Goal: Task Accomplishment & Management: Manage account settings

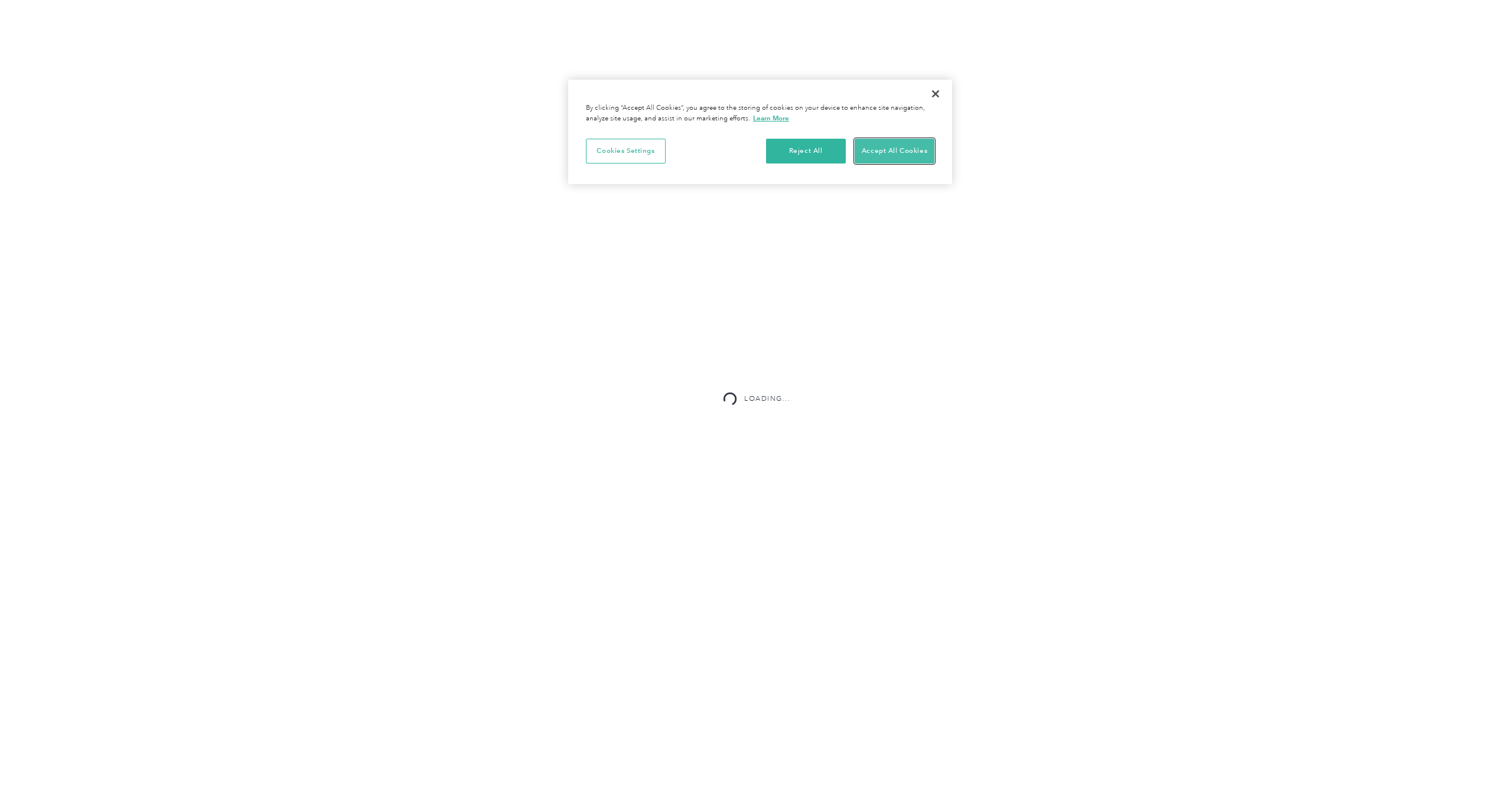
click at [884, 162] on button "Accept All Cookies" at bounding box center [894, 151] width 80 height 25
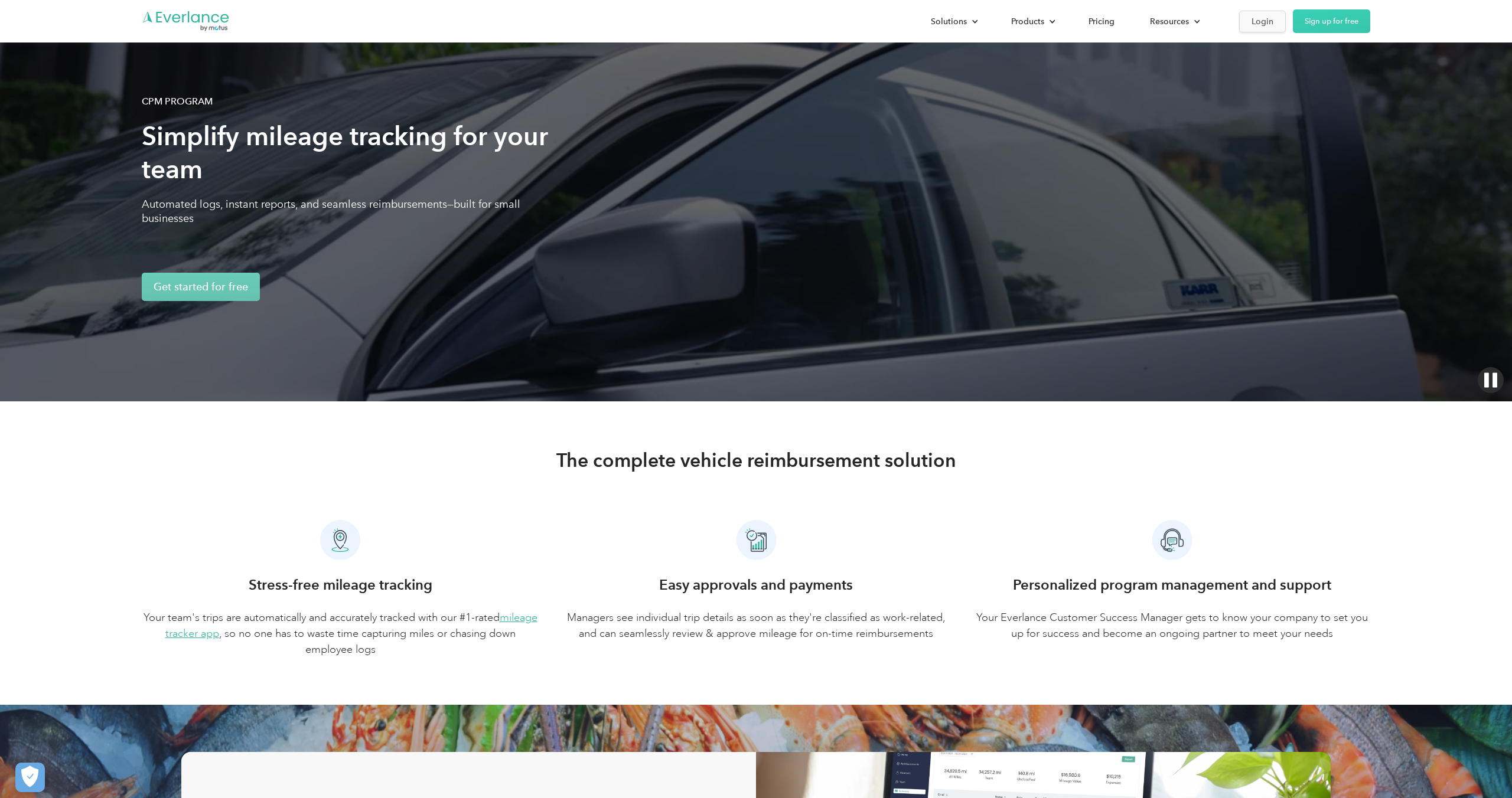
click at [1255, 11] on link "Login" at bounding box center [1261, 22] width 46 height 22
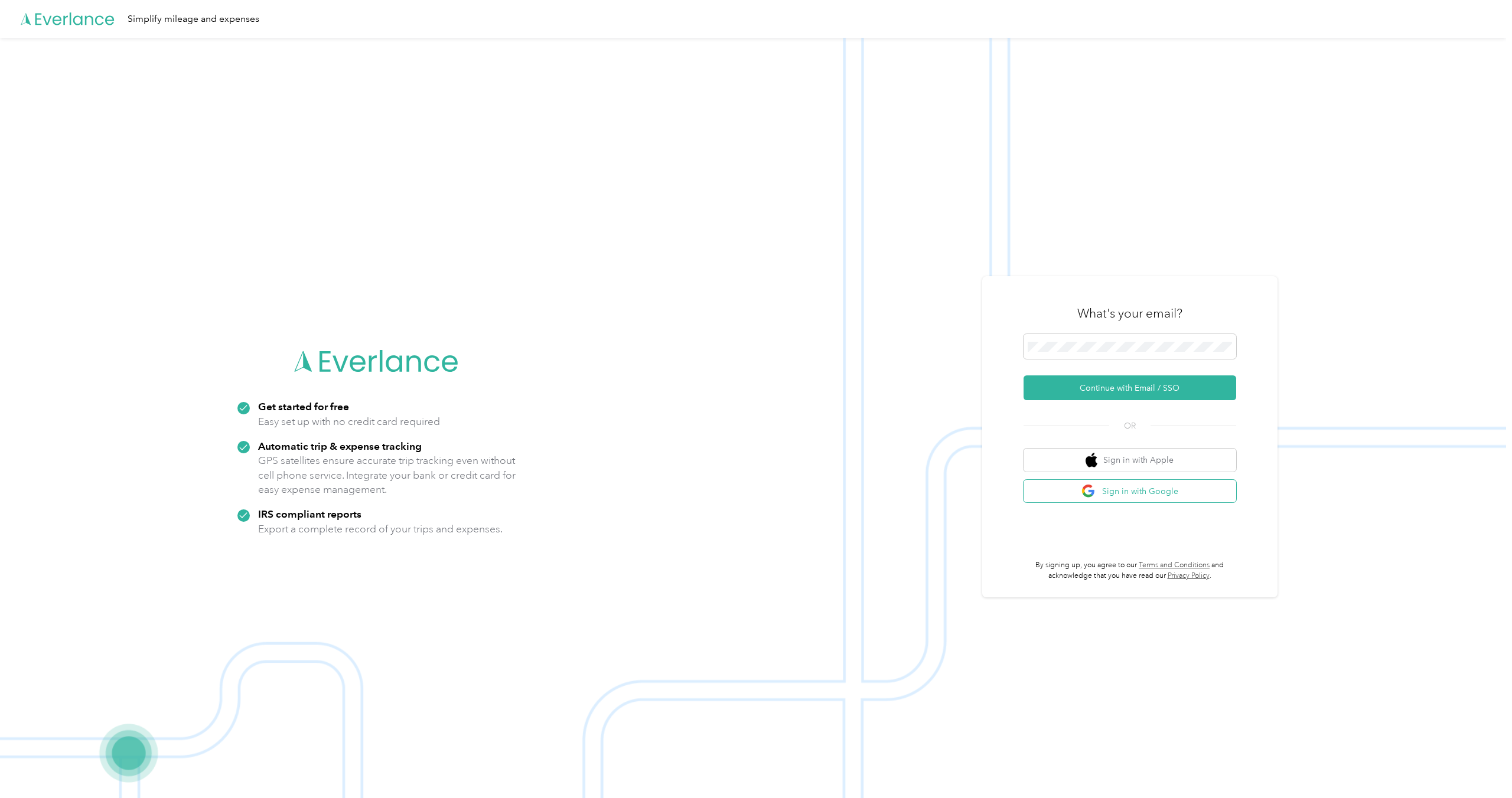
click at [1088, 490] on img "button" at bounding box center [1089, 491] width 15 height 15
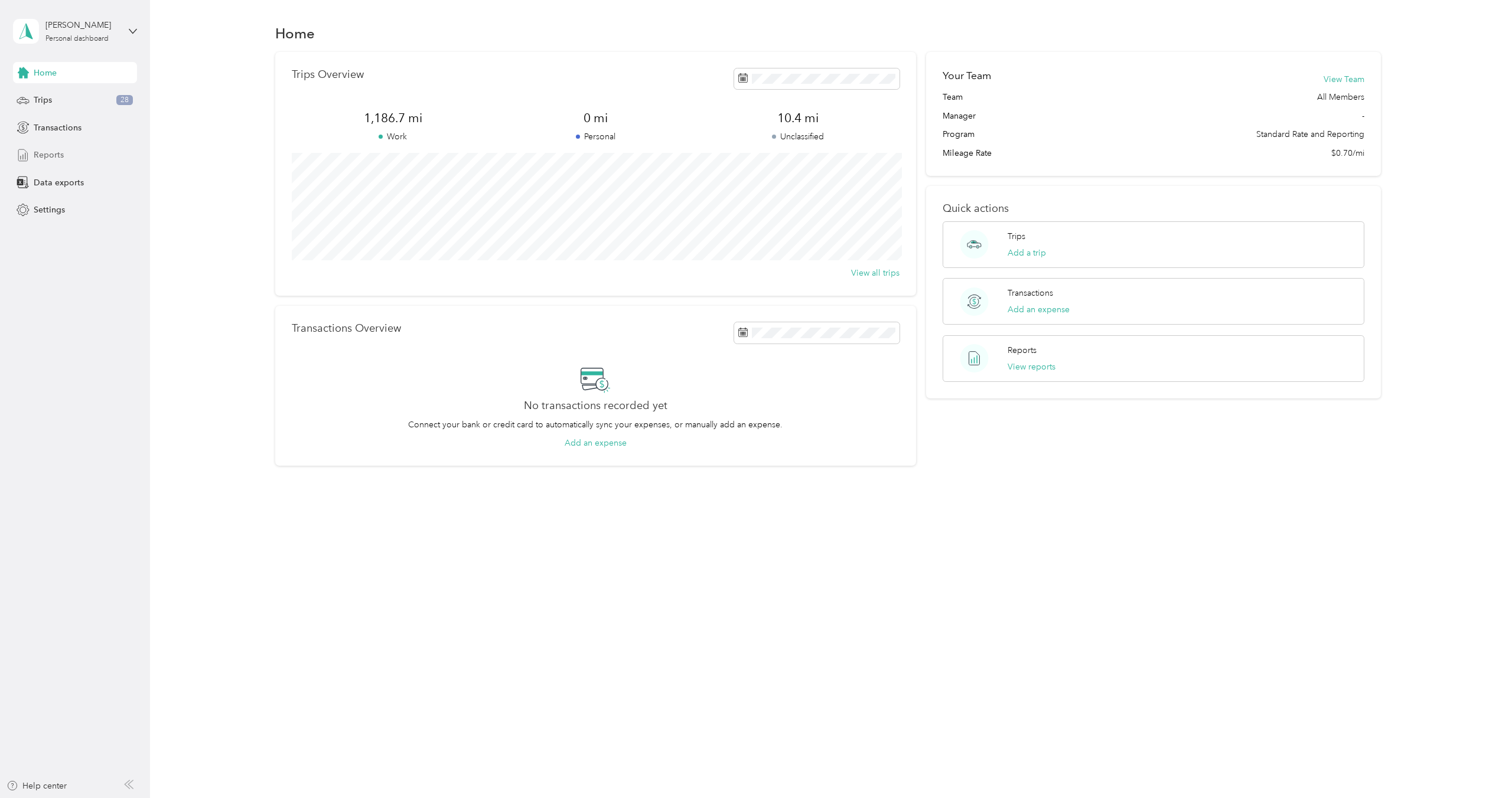
click at [38, 155] on span "Reports" at bounding box center [48, 155] width 30 height 13
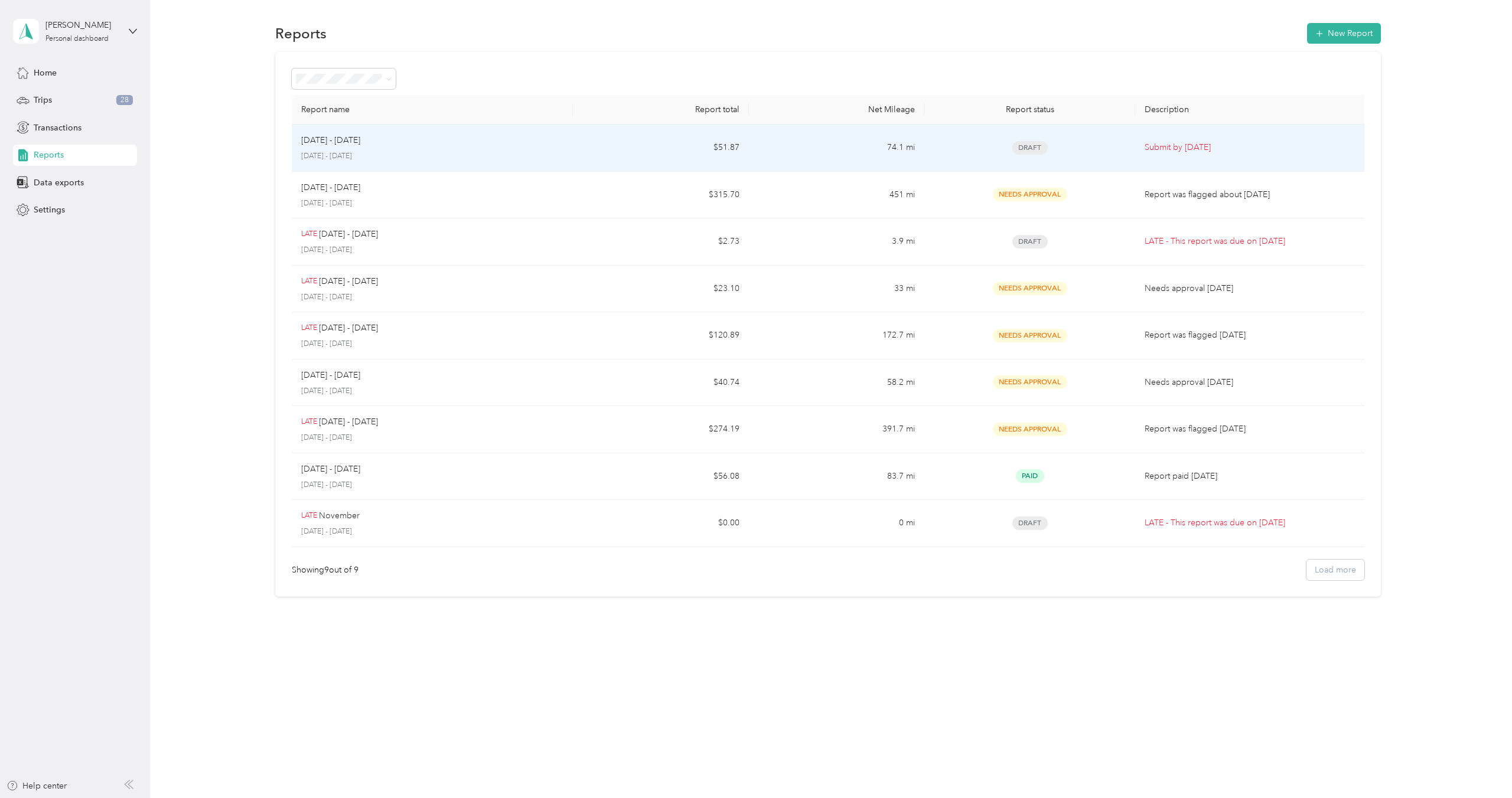
click at [679, 153] on td "$51.87" at bounding box center [661, 148] width 176 height 47
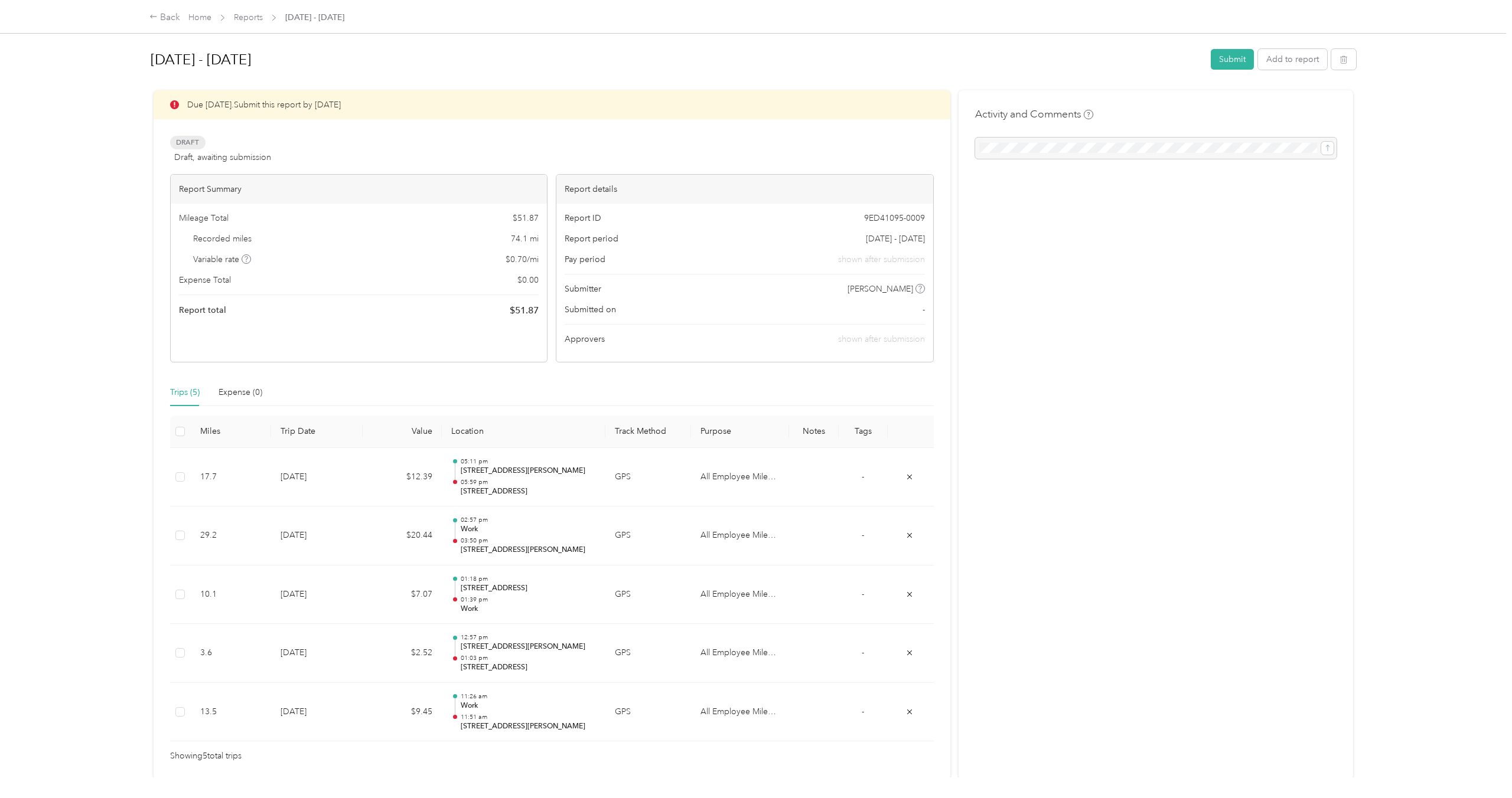
scroll to position [43, 0]
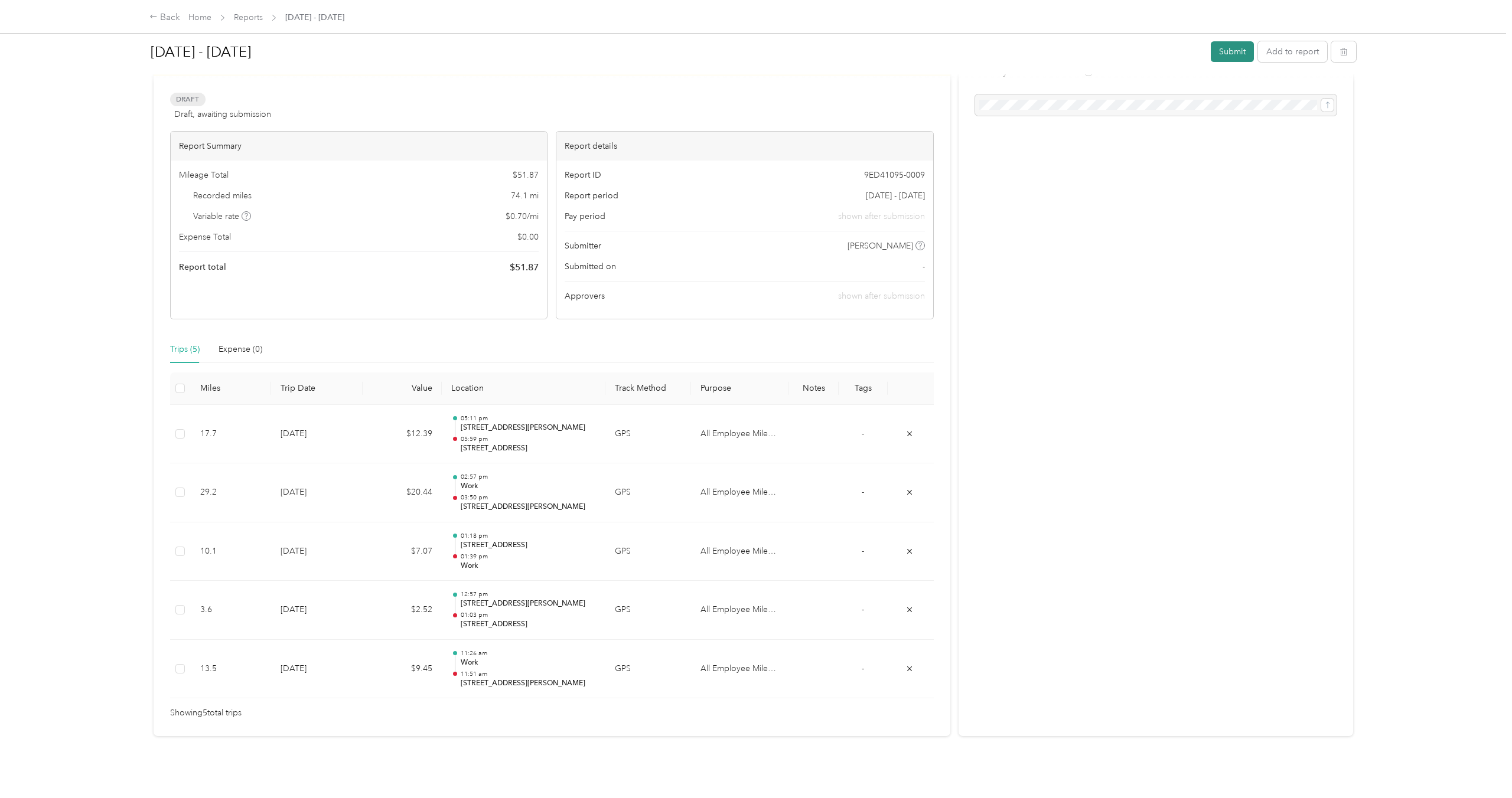
click at [1243, 54] on button "Submit" at bounding box center [1231, 52] width 43 height 21
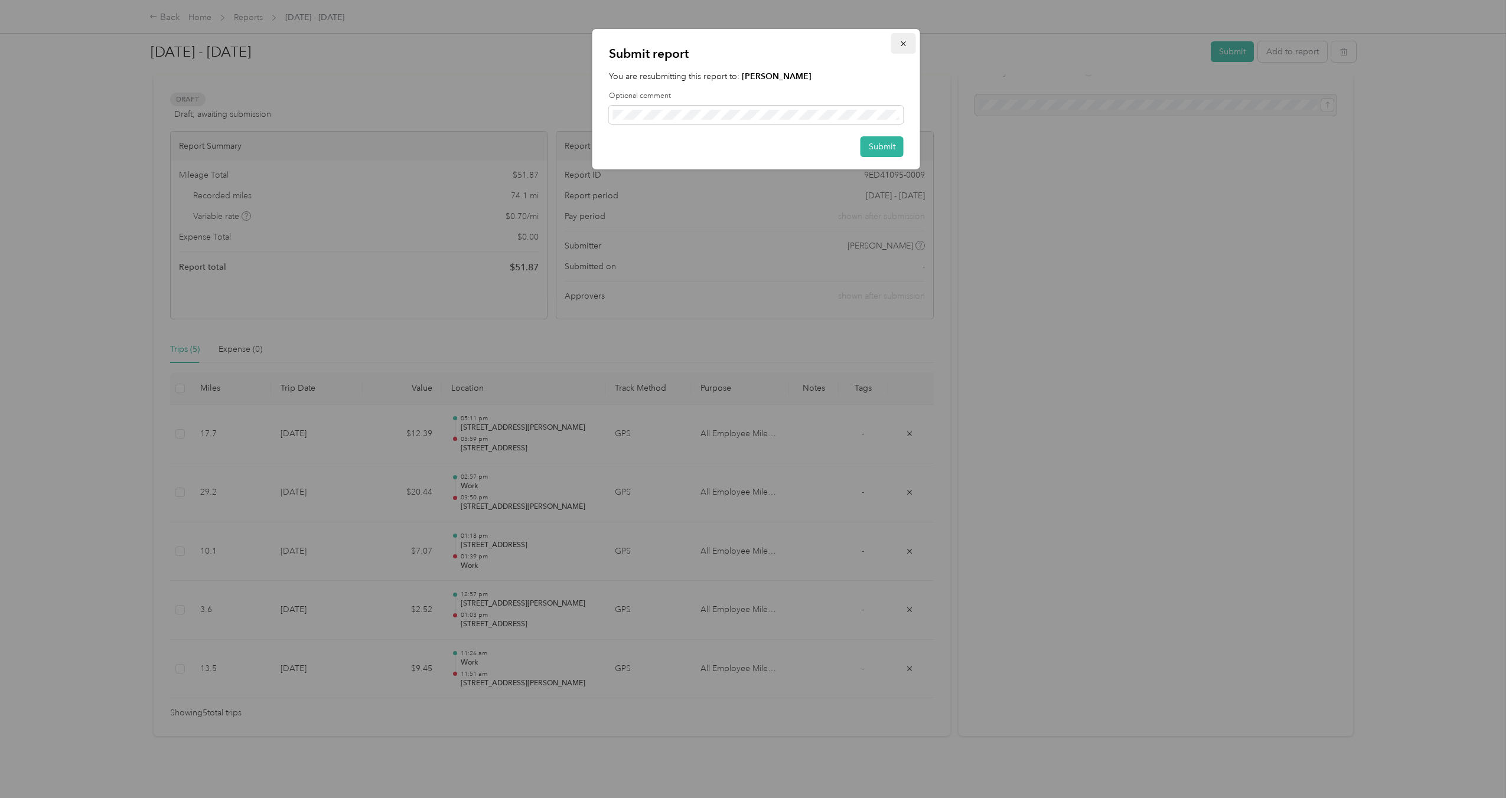
click at [899, 37] on button "button" at bounding box center [903, 43] width 25 height 21
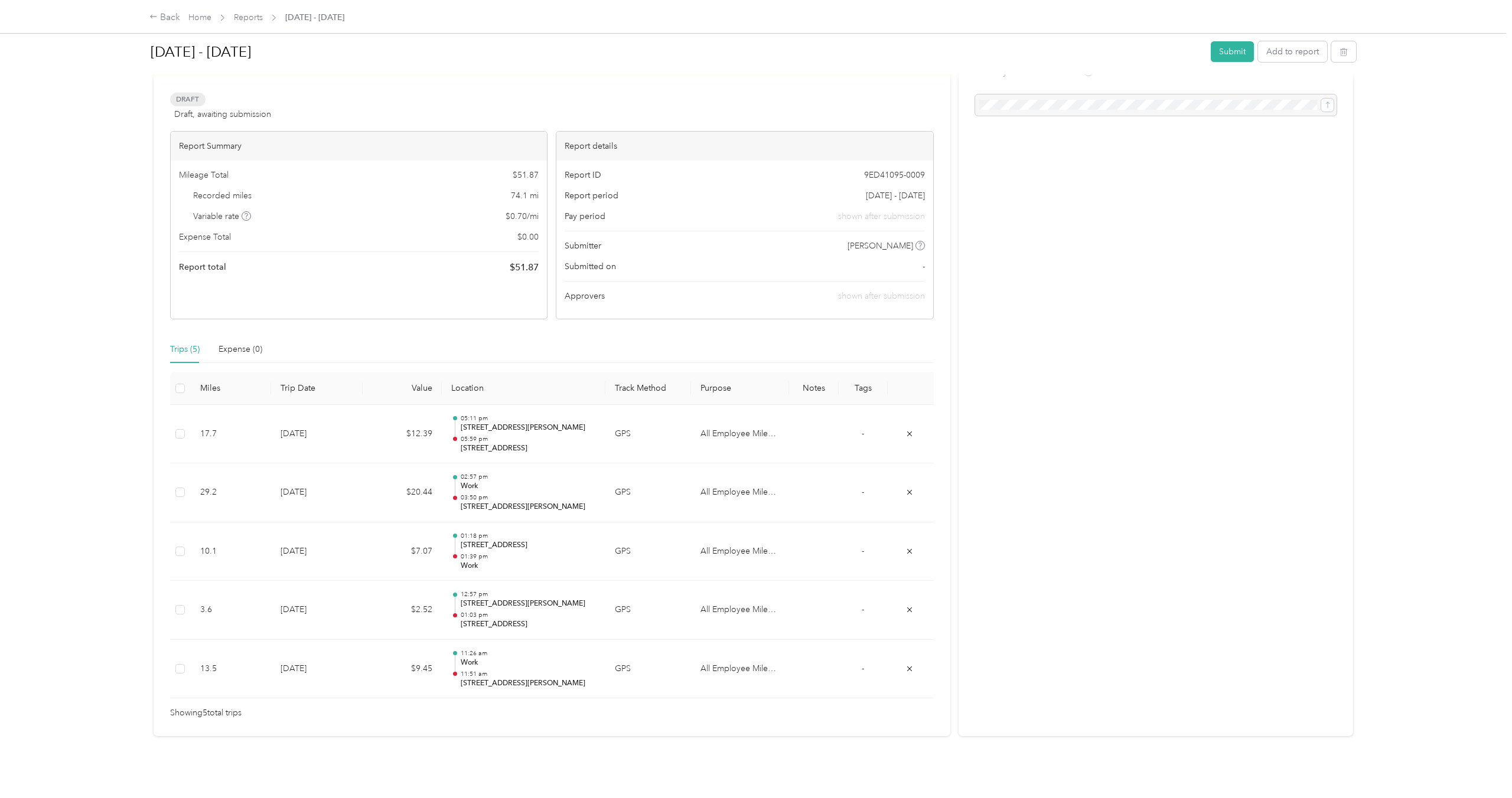
scroll to position [0, 0]
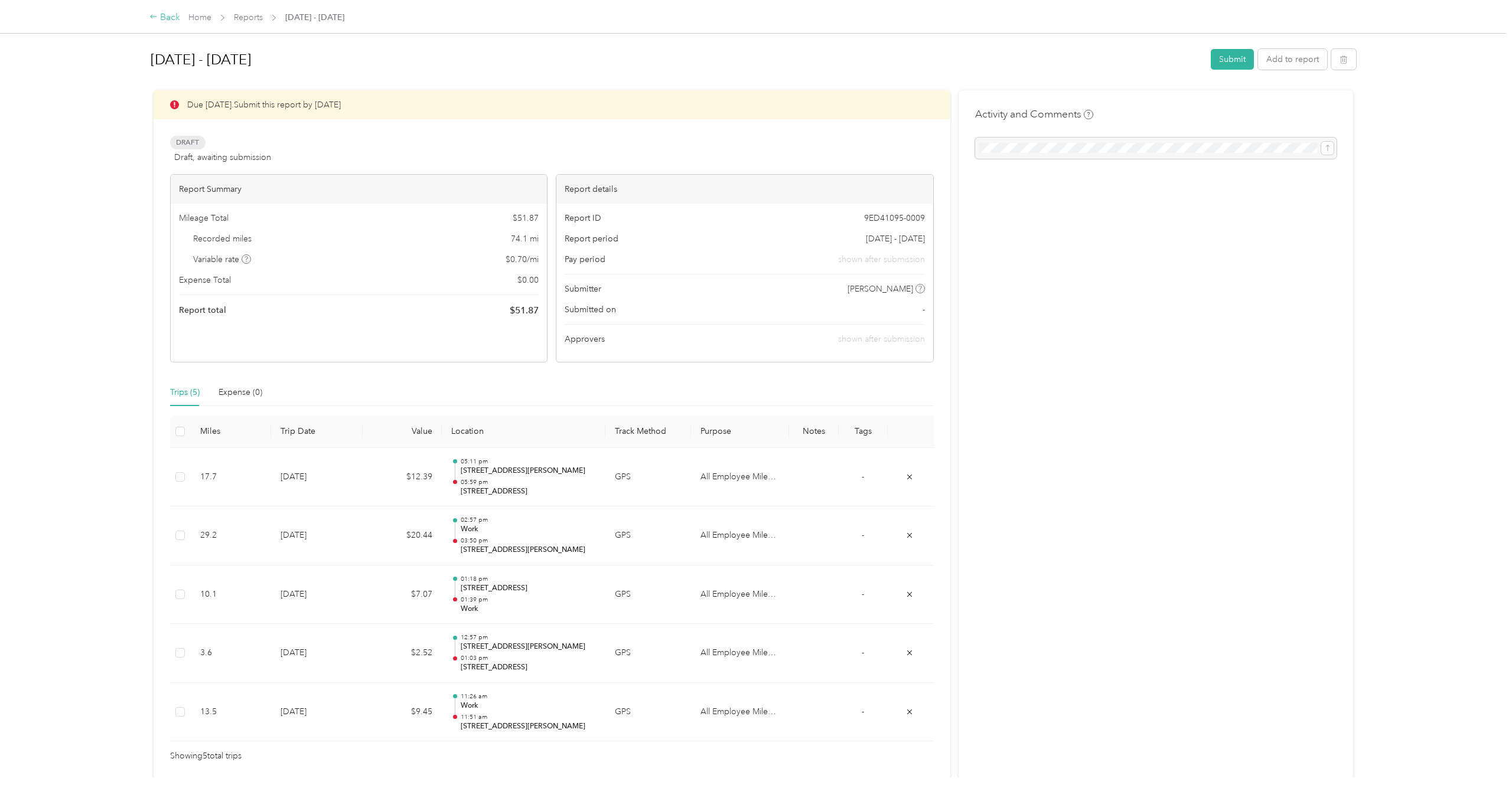
click at [166, 21] on div "Back" at bounding box center [165, 18] width 31 height 15
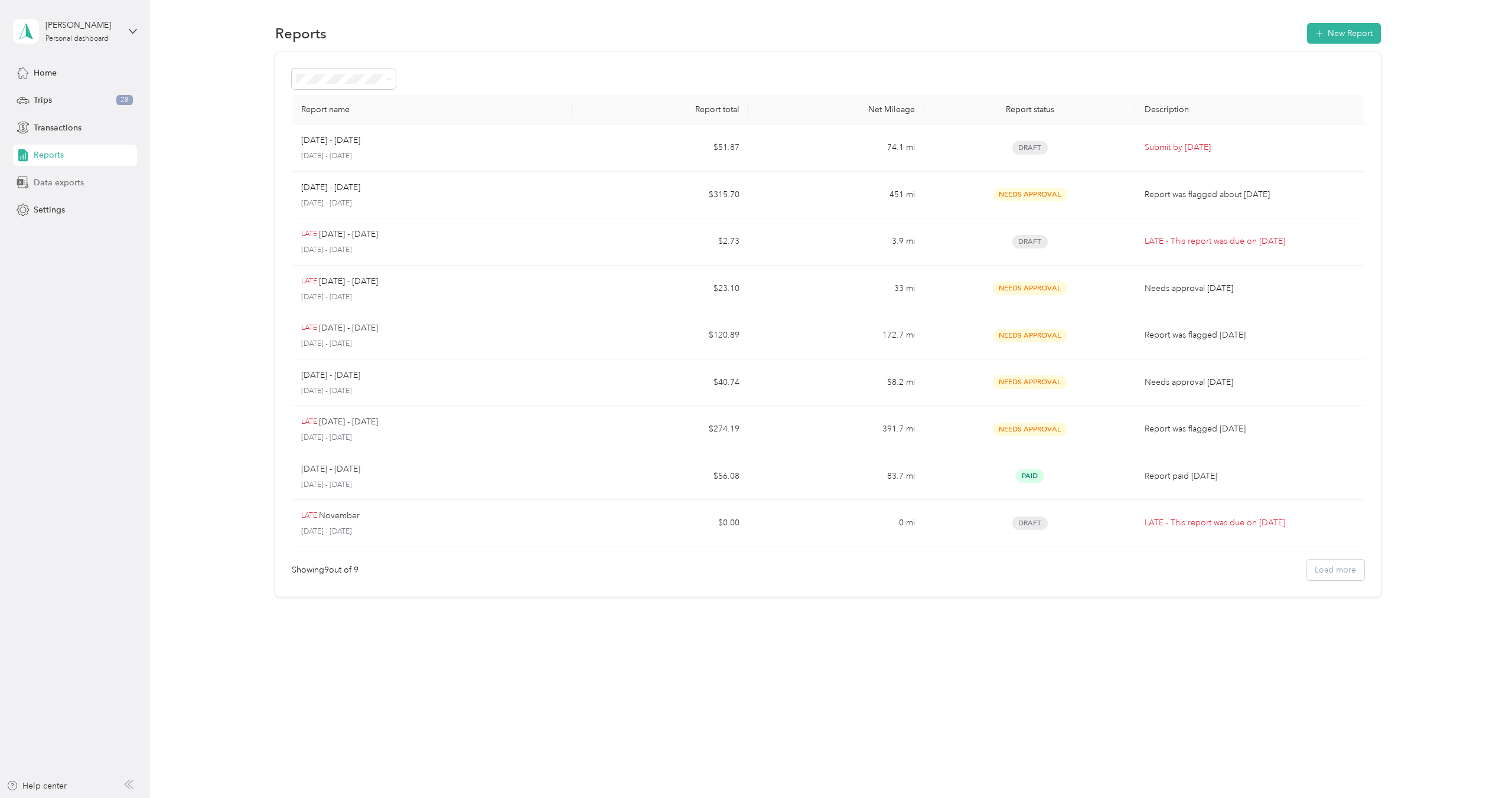
click at [48, 172] on div "Data exports" at bounding box center [74, 182] width 124 height 21
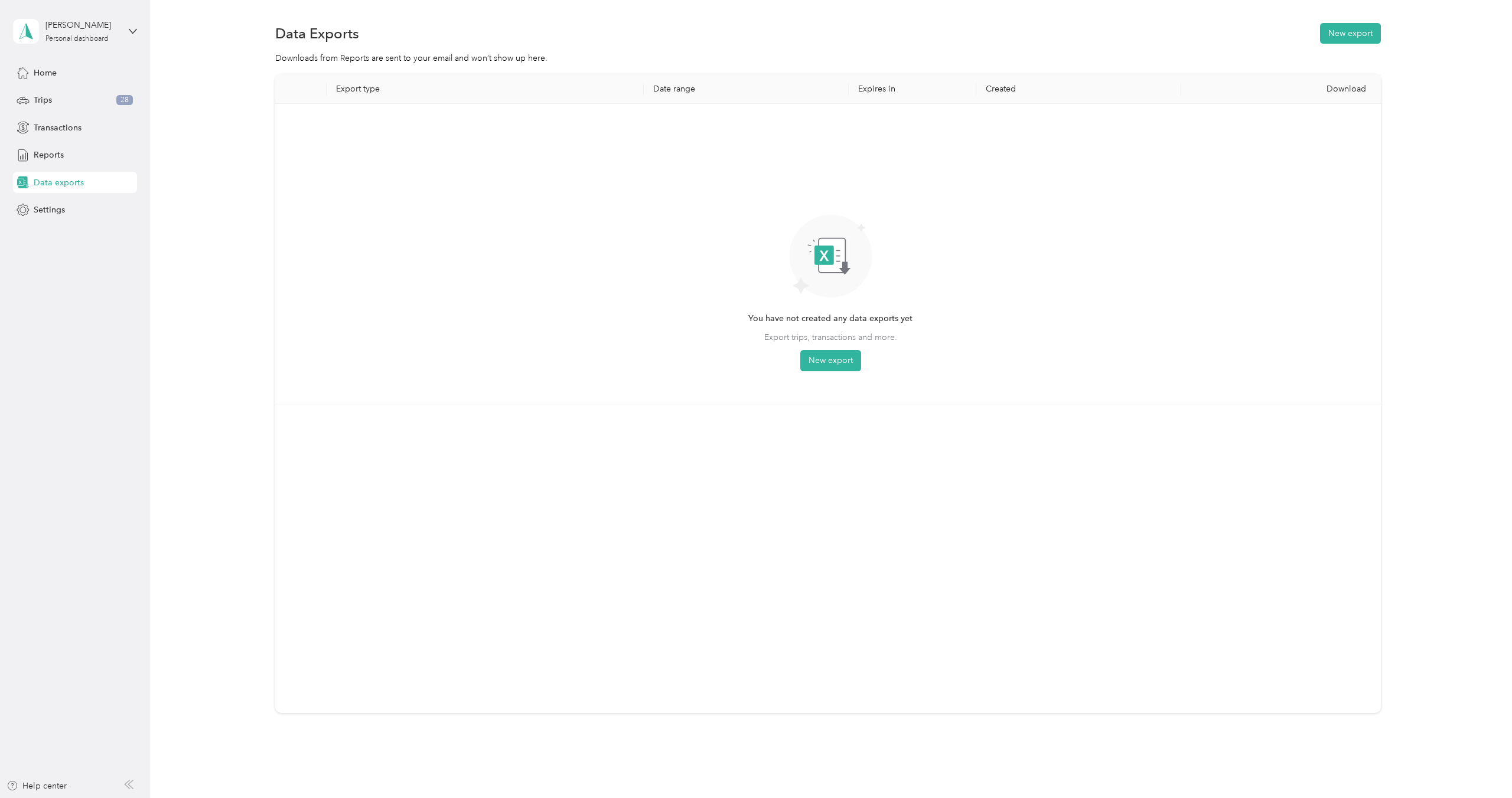
click at [835, 372] on div "You have not created any data exports yet Export trips, transactions and more. …" at bounding box center [830, 254] width 1092 height 281
click at [835, 362] on button "New export" at bounding box center [830, 360] width 61 height 21
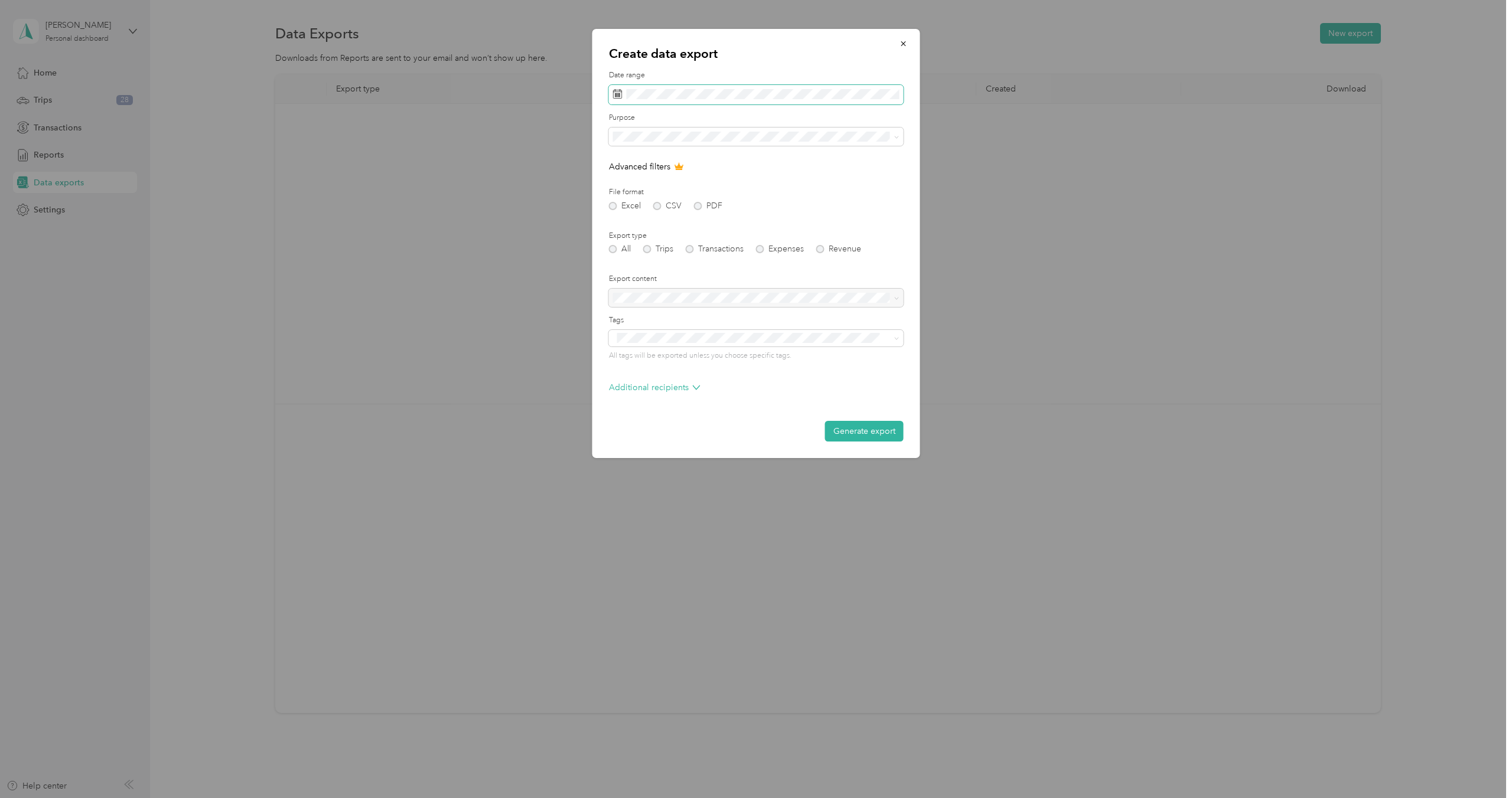
click at [689, 100] on span at bounding box center [756, 95] width 294 height 20
click at [627, 163] on icon at bounding box center [629, 162] width 12 height 12
click at [714, 162] on icon at bounding box center [711, 163] width 6 height 11
click at [697, 202] on div "1" at bounding box center [700, 203] width 15 height 15
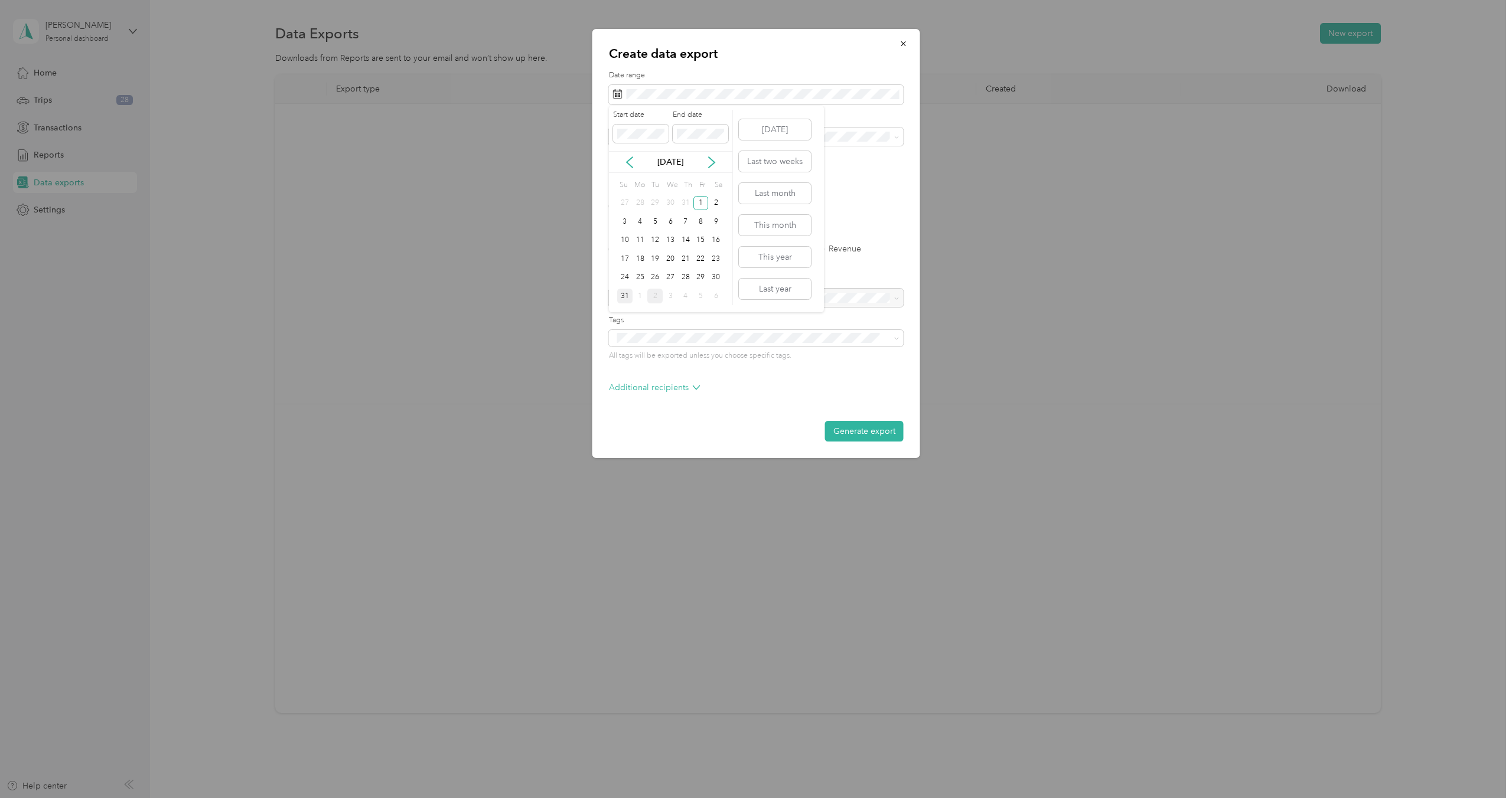
click at [620, 293] on div "31" at bounding box center [625, 296] width 15 height 15
click at [657, 178] on span "All Employee Mileage" at bounding box center [658, 178] width 82 height 10
click at [696, 210] on form "Date range Purpose Advanced filters File format Excel CSV PDF Export type All T…" at bounding box center [756, 255] width 294 height 371
click at [698, 206] on div "Excel CSV PDF" at bounding box center [756, 205] width 294 height 8
click at [725, 301] on div at bounding box center [756, 298] width 294 height 19
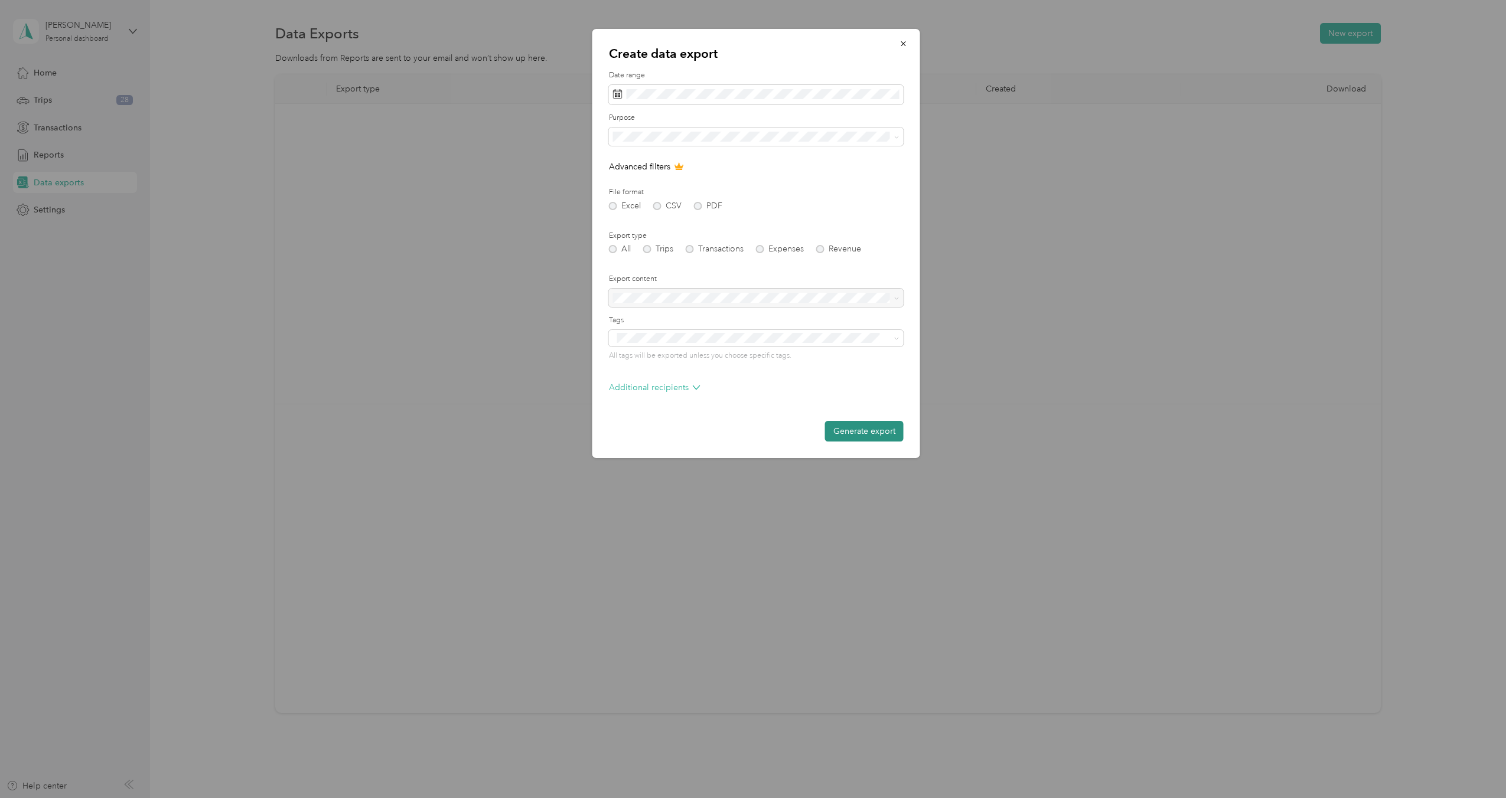
click at [857, 432] on button "Generate export" at bounding box center [864, 431] width 78 height 21
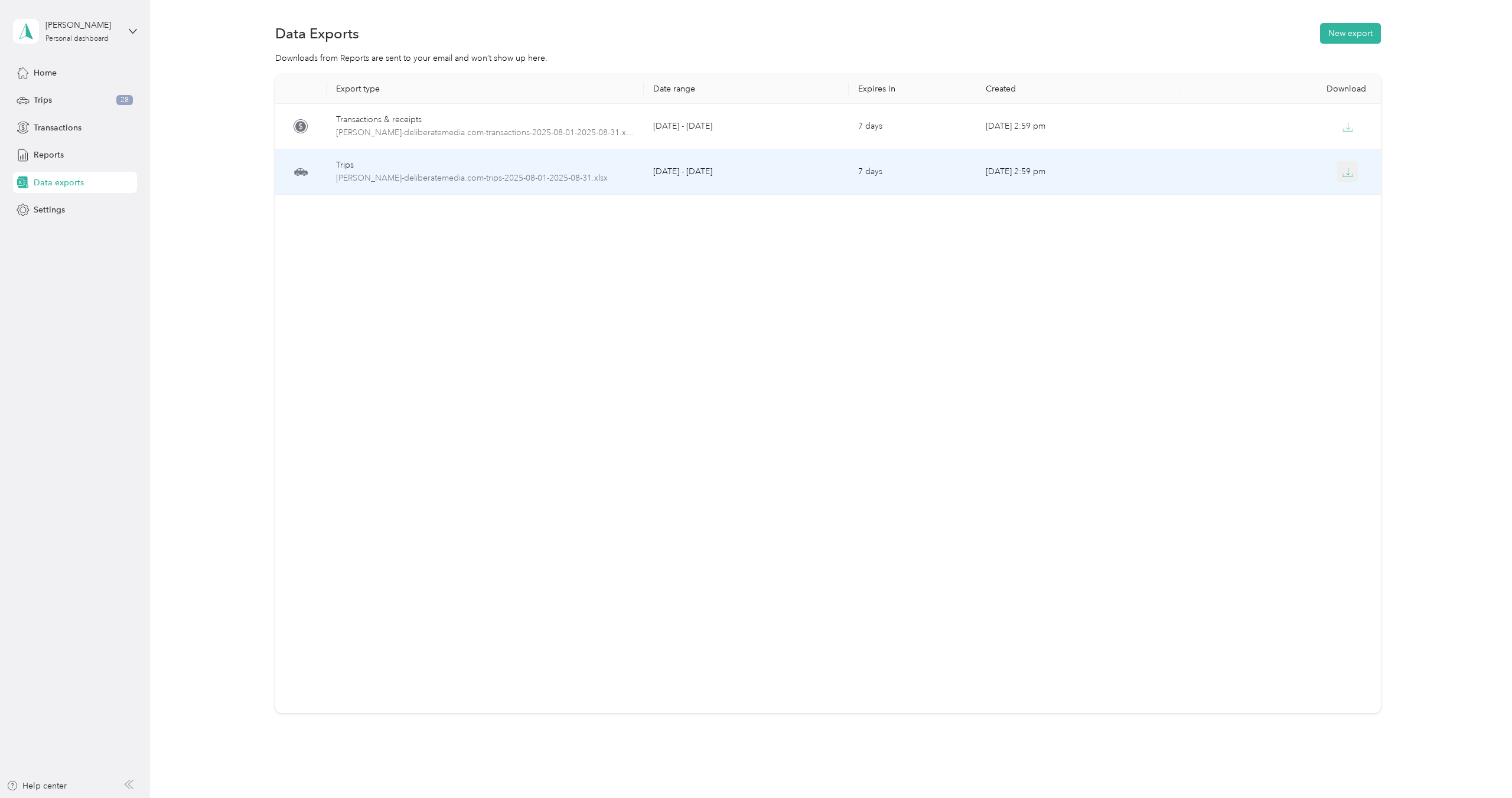
click at [1339, 175] on button "button" at bounding box center [1347, 172] width 21 height 21
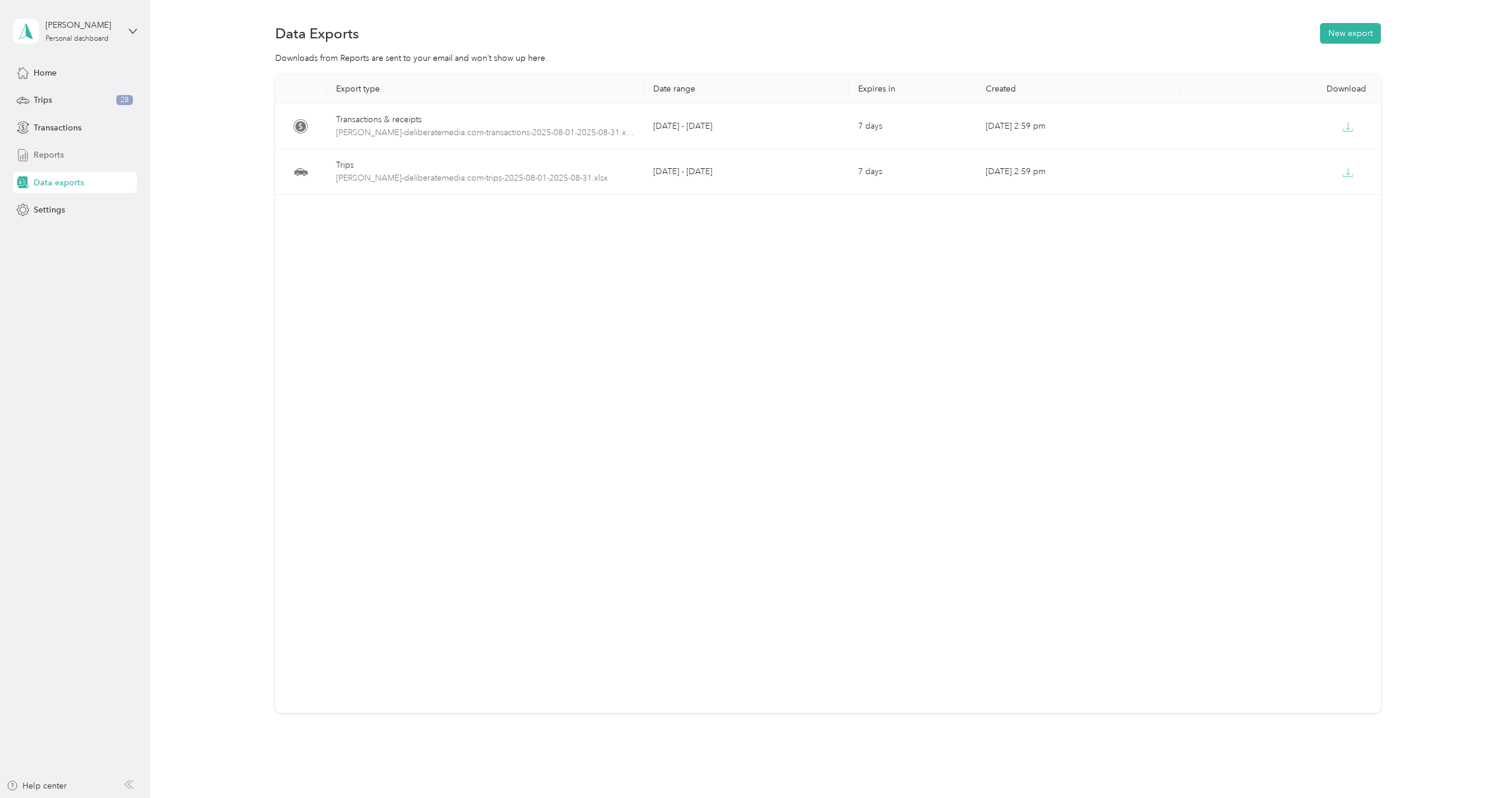
click at [29, 155] on icon at bounding box center [23, 155] width 13 height 13
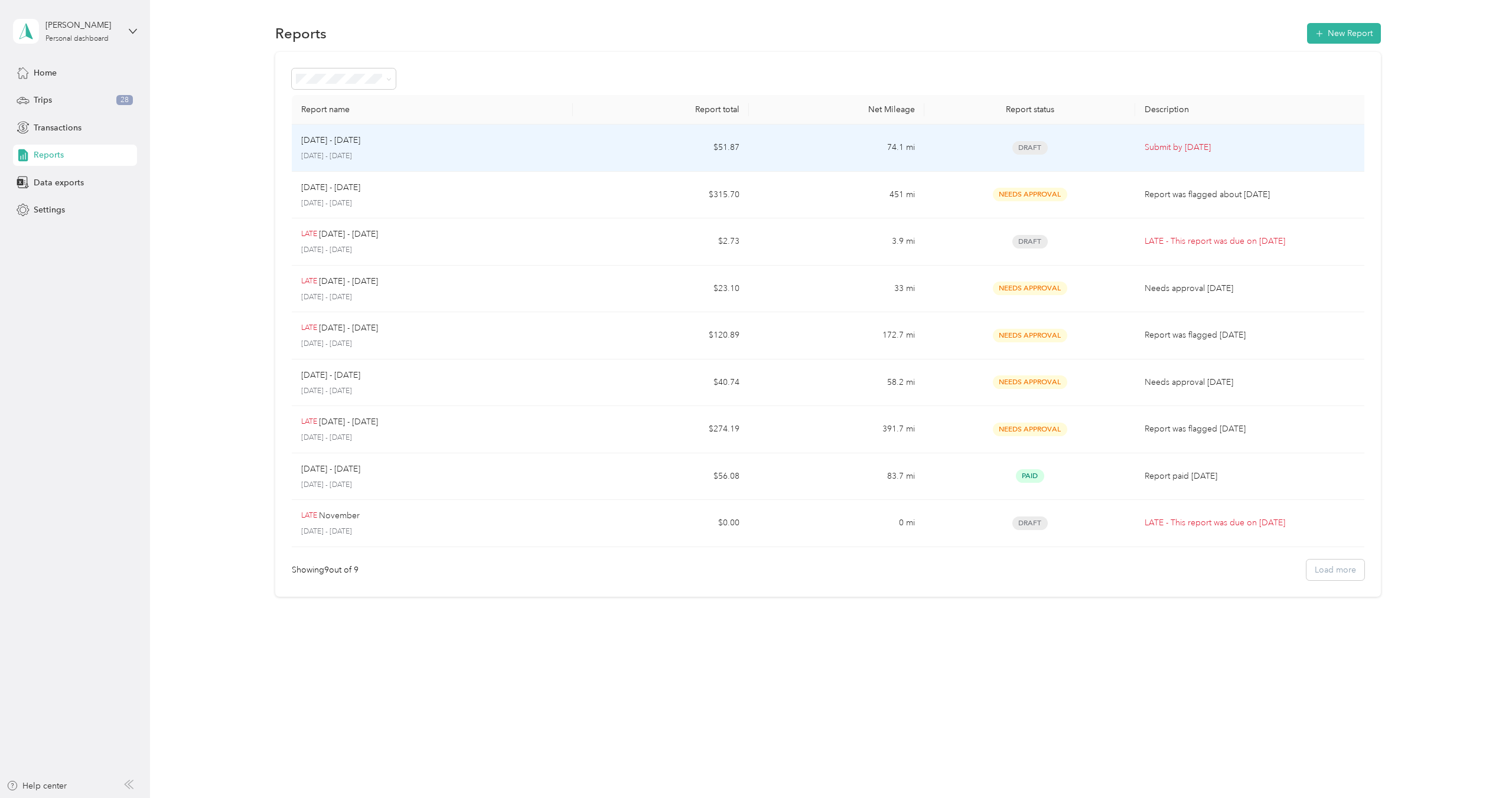
click at [656, 151] on td "$51.87" at bounding box center [661, 148] width 176 height 47
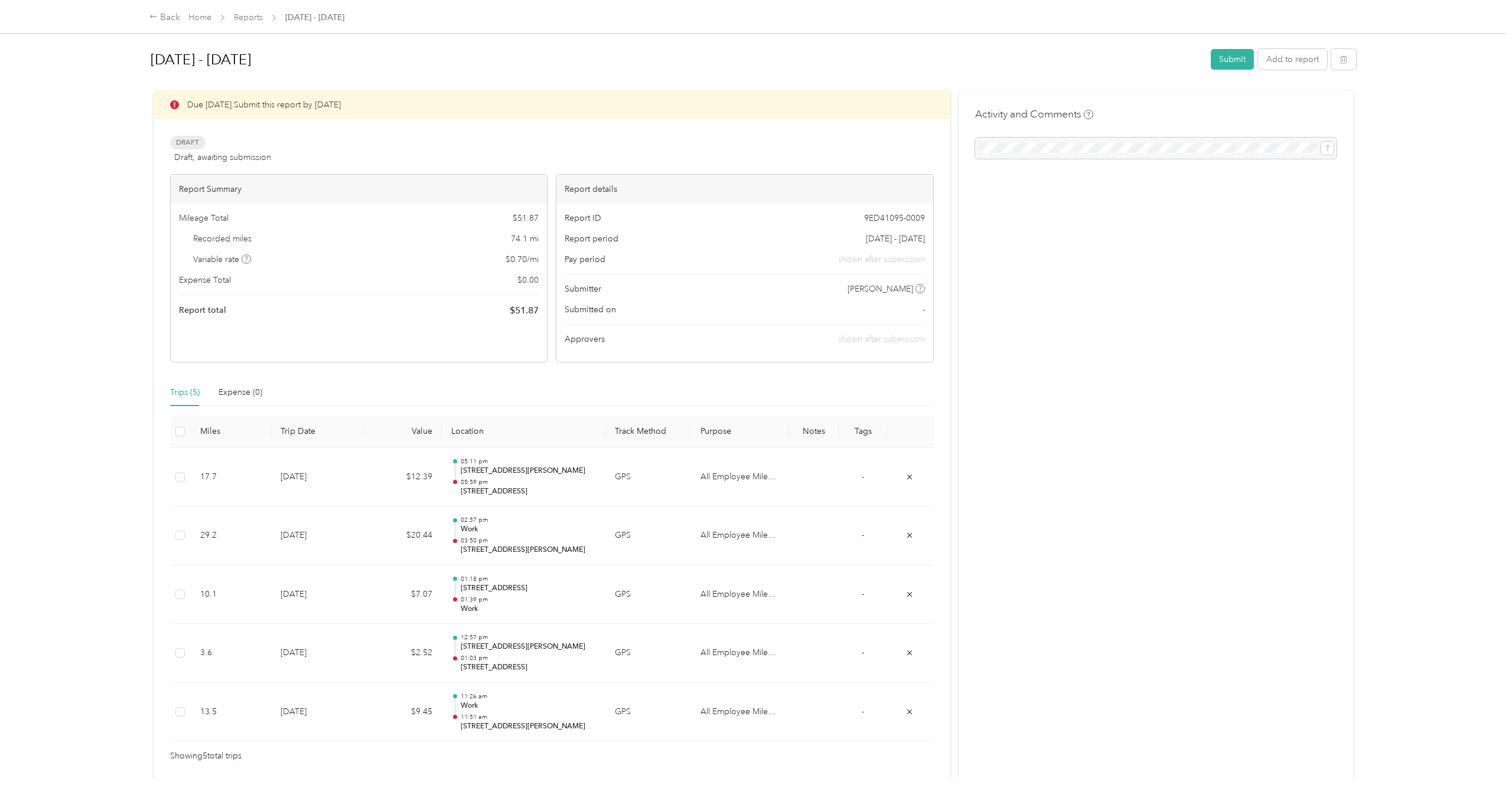
scroll to position [43, 0]
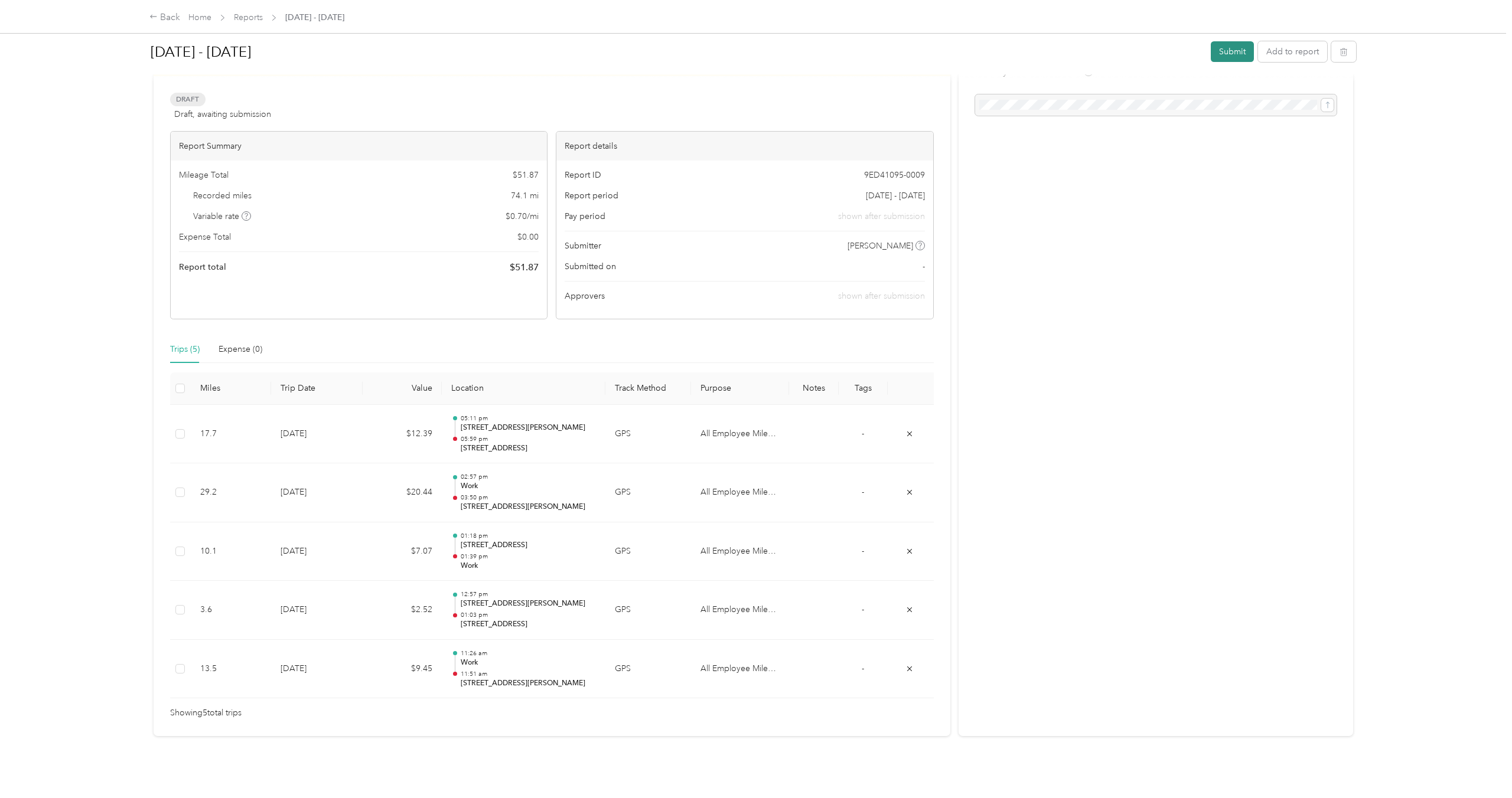
click at [1252, 51] on button "Submit" at bounding box center [1231, 52] width 43 height 21
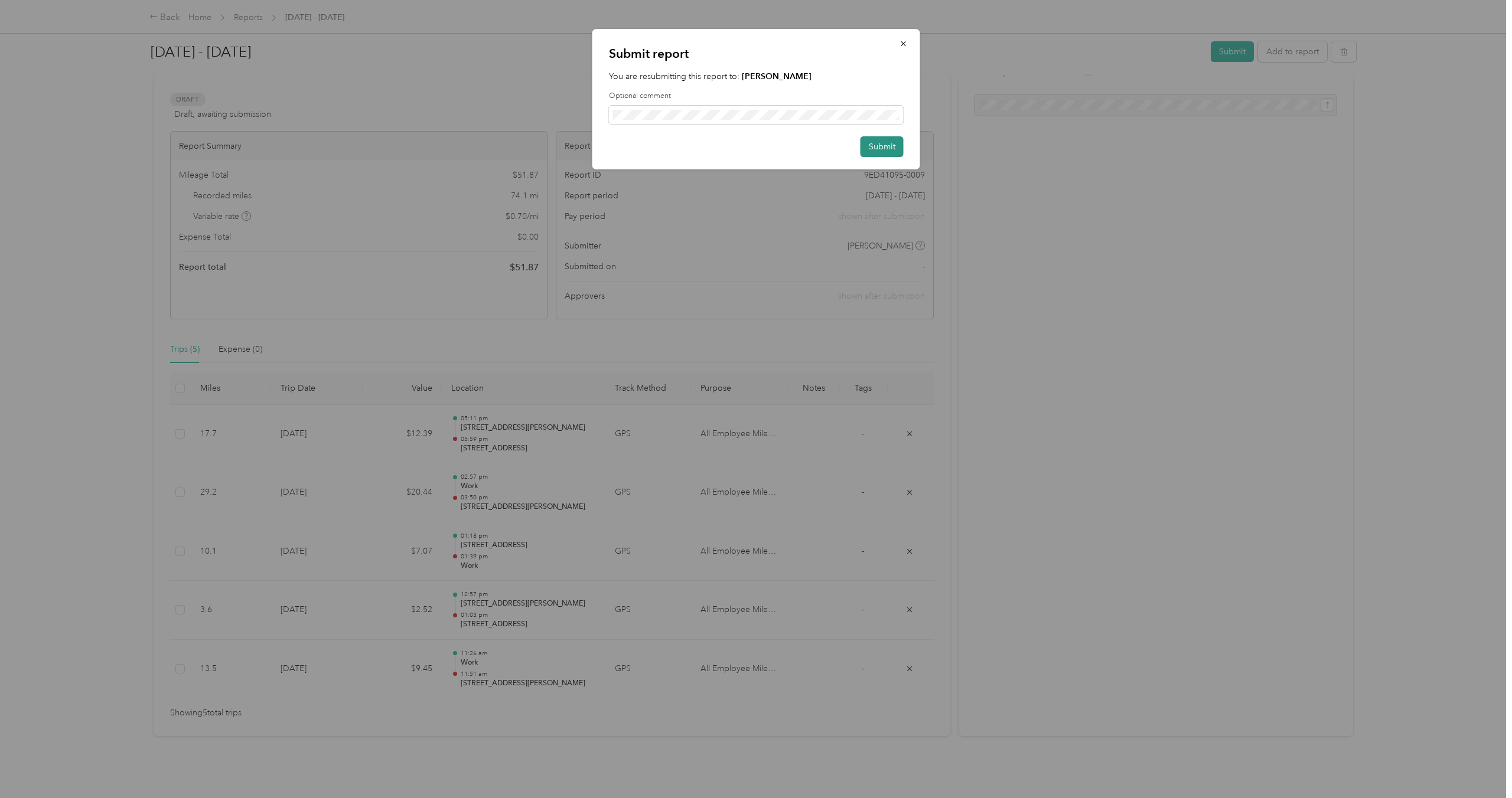
click at [895, 150] on button "Submit" at bounding box center [881, 146] width 43 height 21
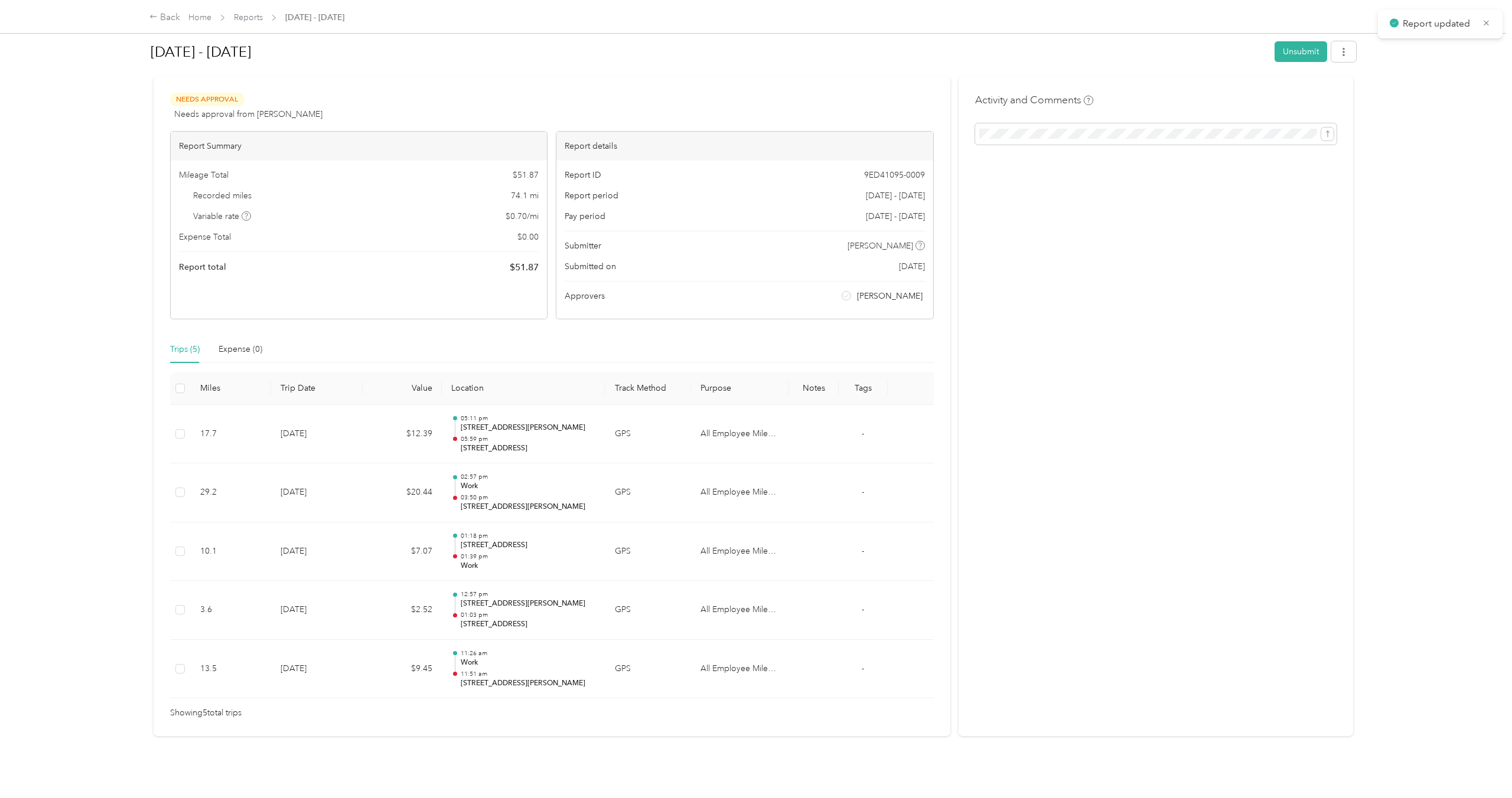
scroll to position [15, 0]
click at [1354, 48] on button "button" at bounding box center [1343, 52] width 25 height 21
click at [1322, 93] on span "Download" at bounding box center [1315, 95] width 39 height 13
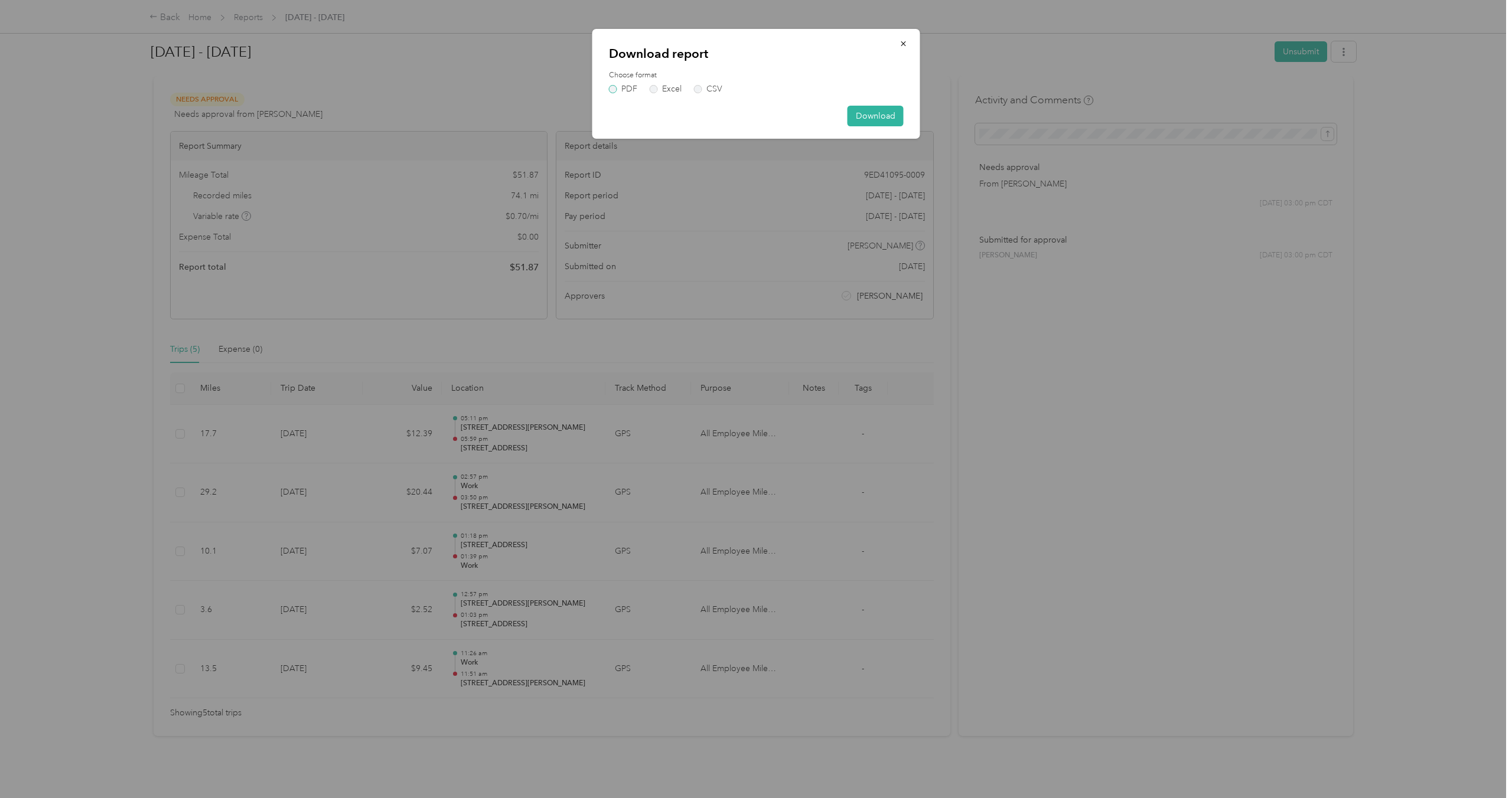
click at [620, 89] on label "PDF" at bounding box center [622, 89] width 28 height 8
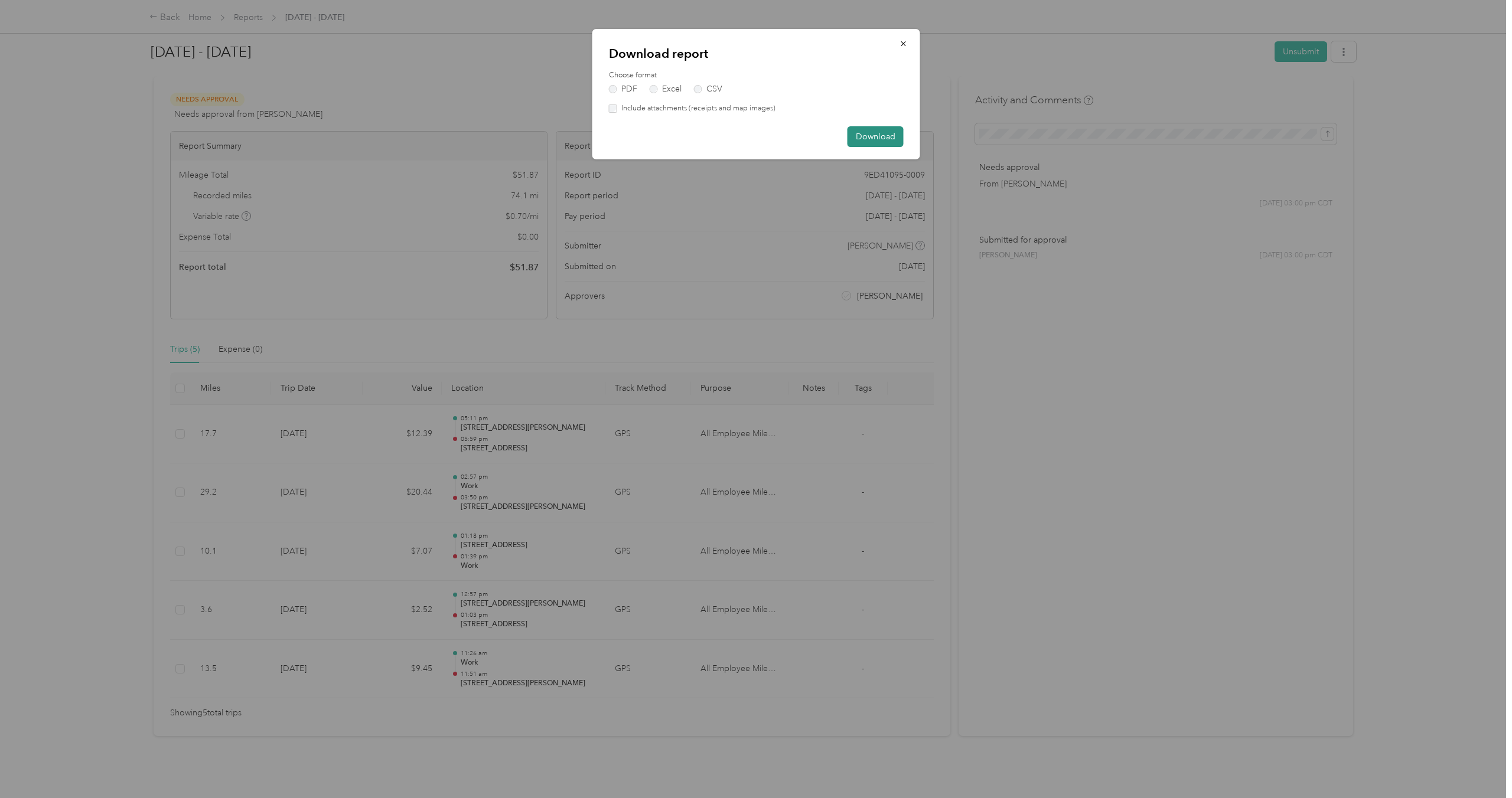
click at [867, 134] on button "Download" at bounding box center [875, 136] width 56 height 21
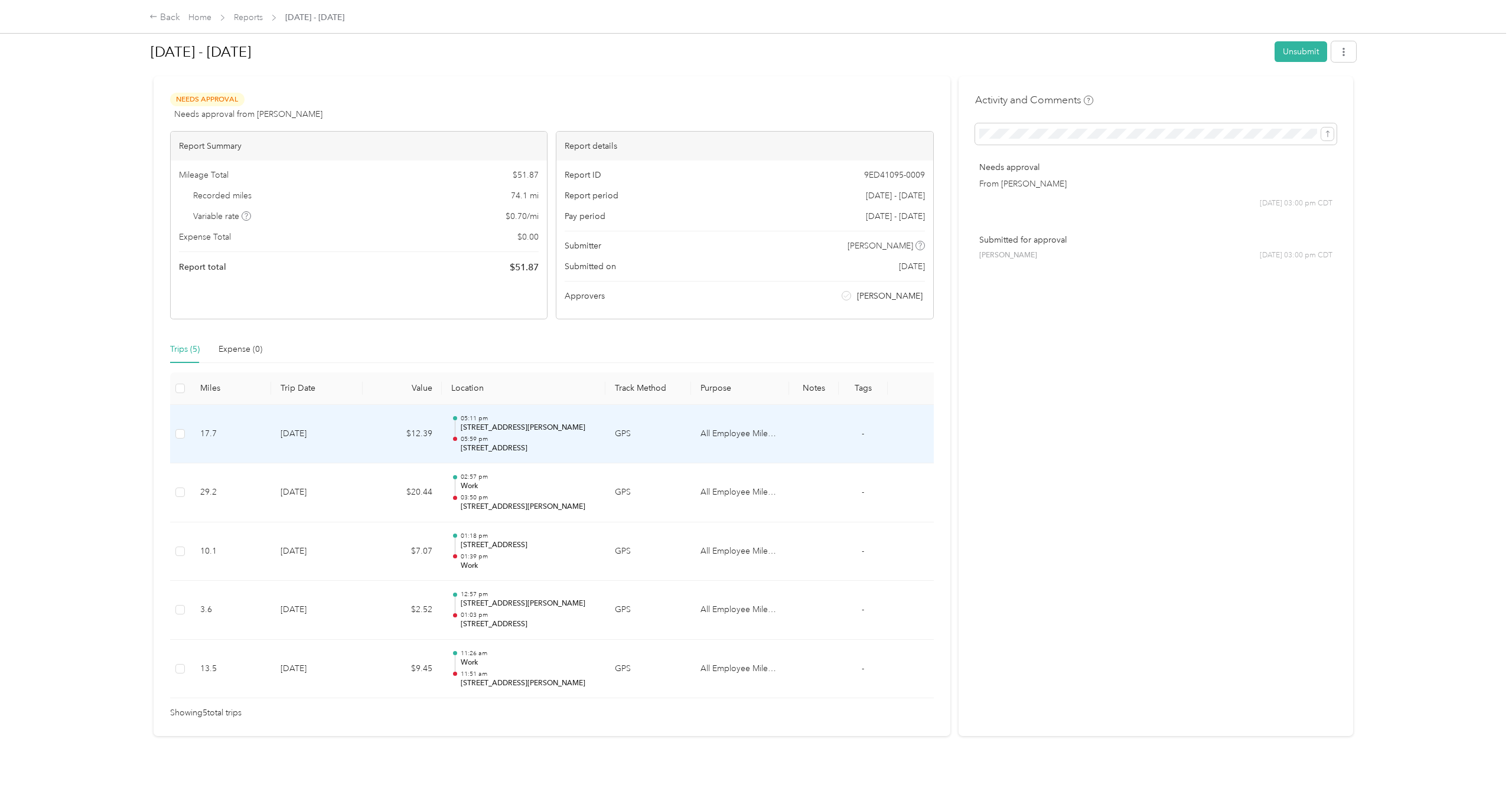
click at [825, 431] on td at bounding box center [814, 434] width 49 height 59
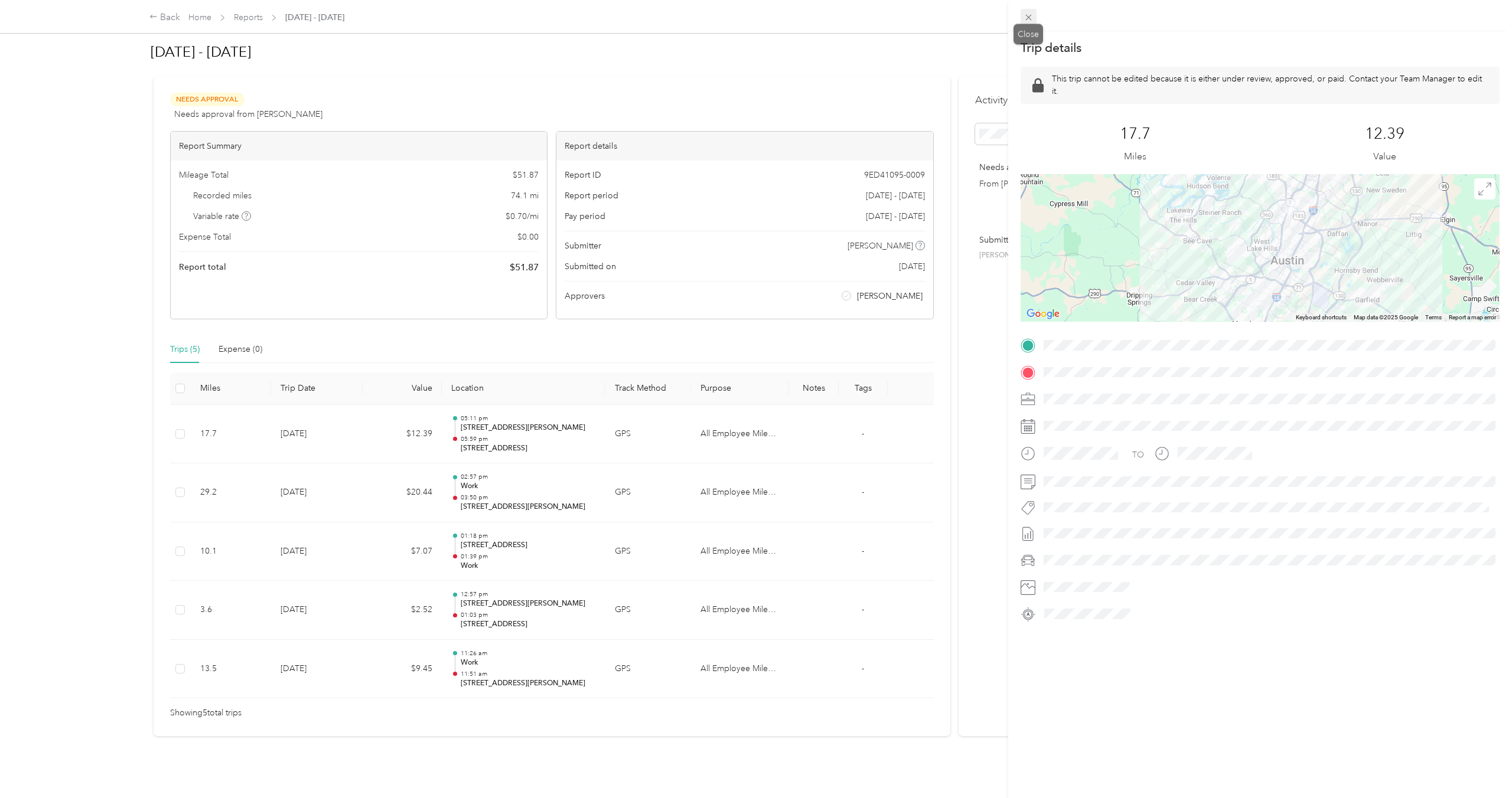
click at [1028, 19] on icon at bounding box center [1028, 17] width 10 height 10
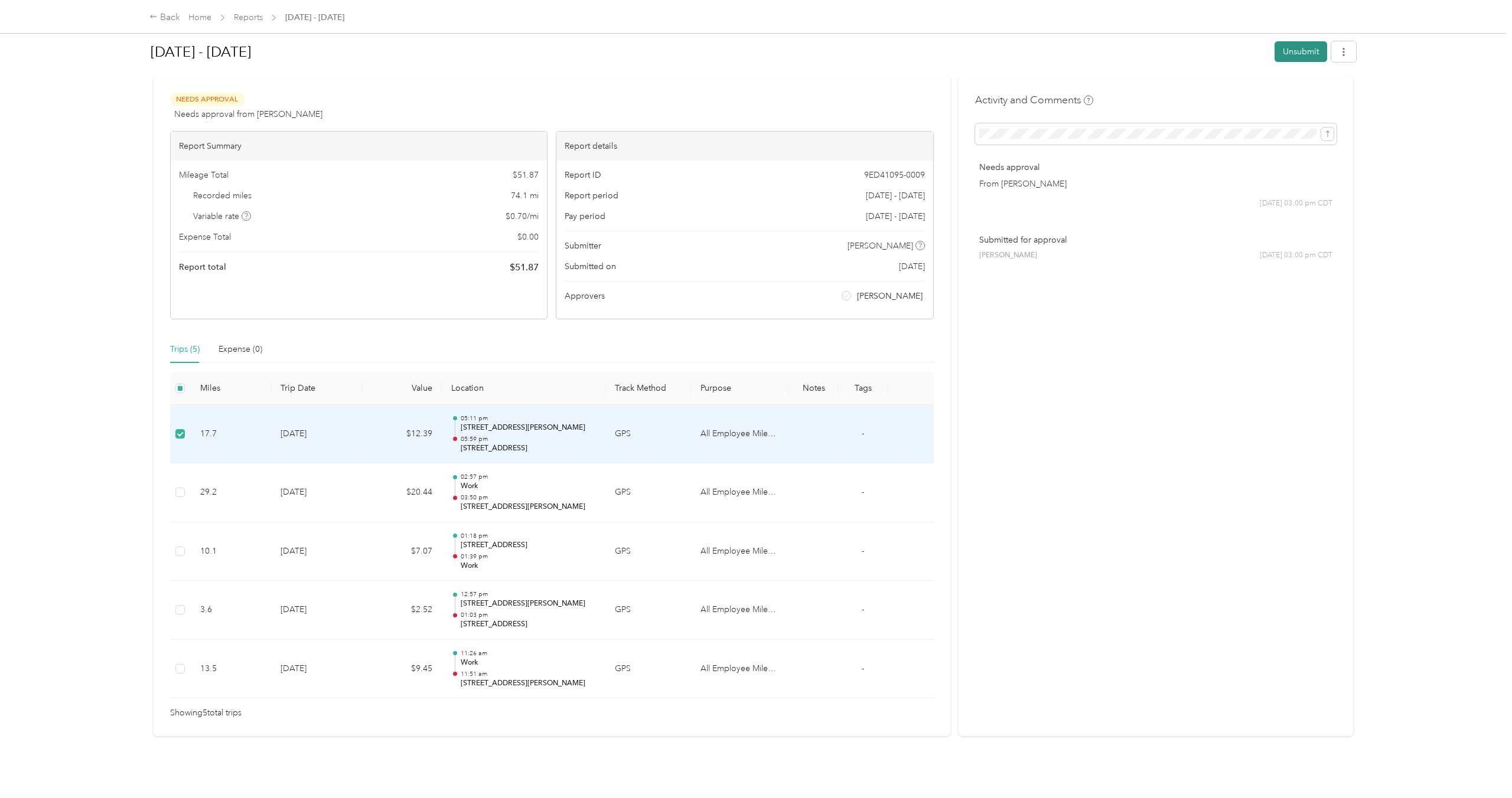
click at [1290, 58] on button "Unsubmit" at bounding box center [1300, 52] width 53 height 21
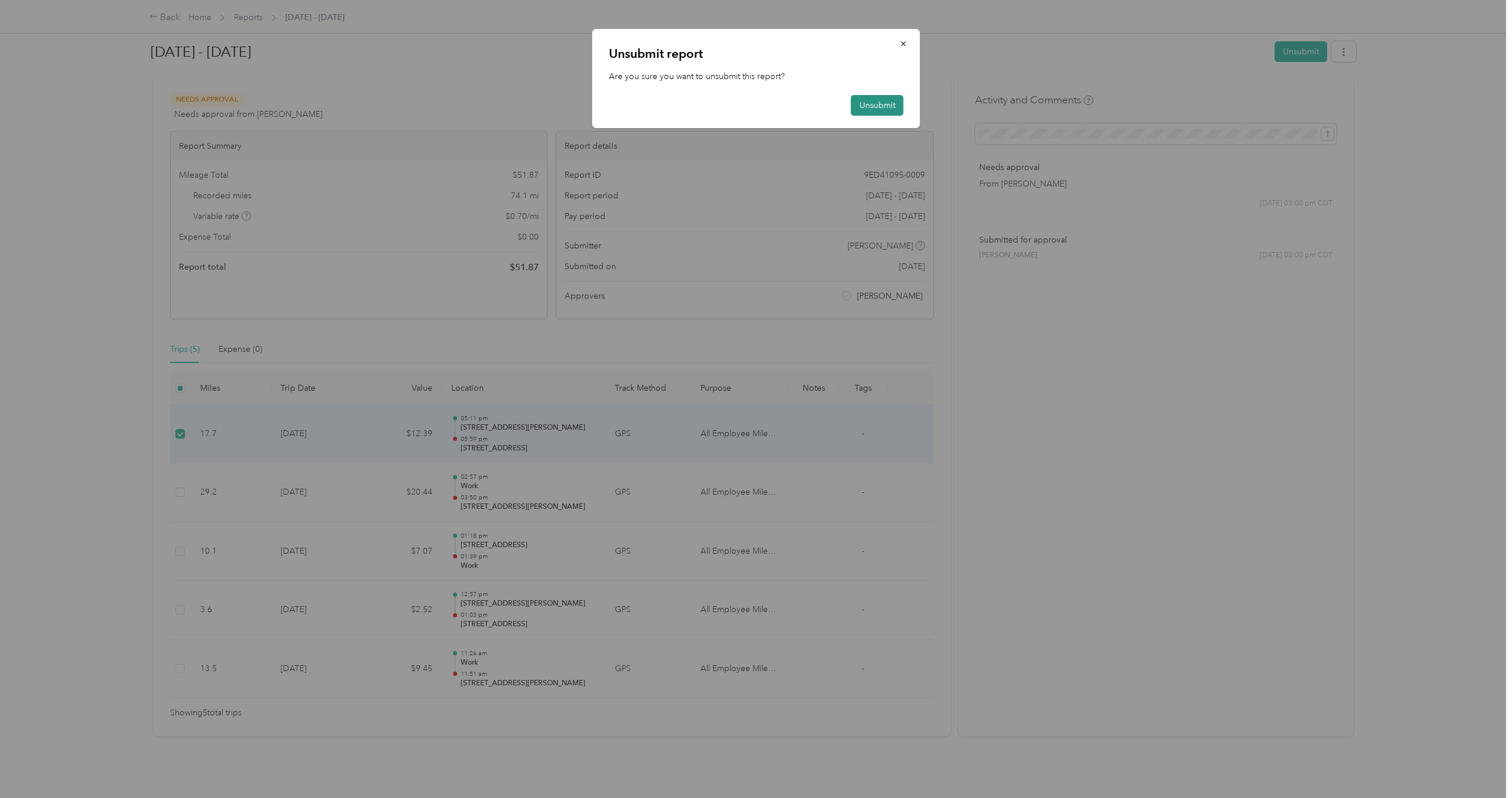
click at [868, 110] on button "Unsubmit" at bounding box center [877, 105] width 53 height 21
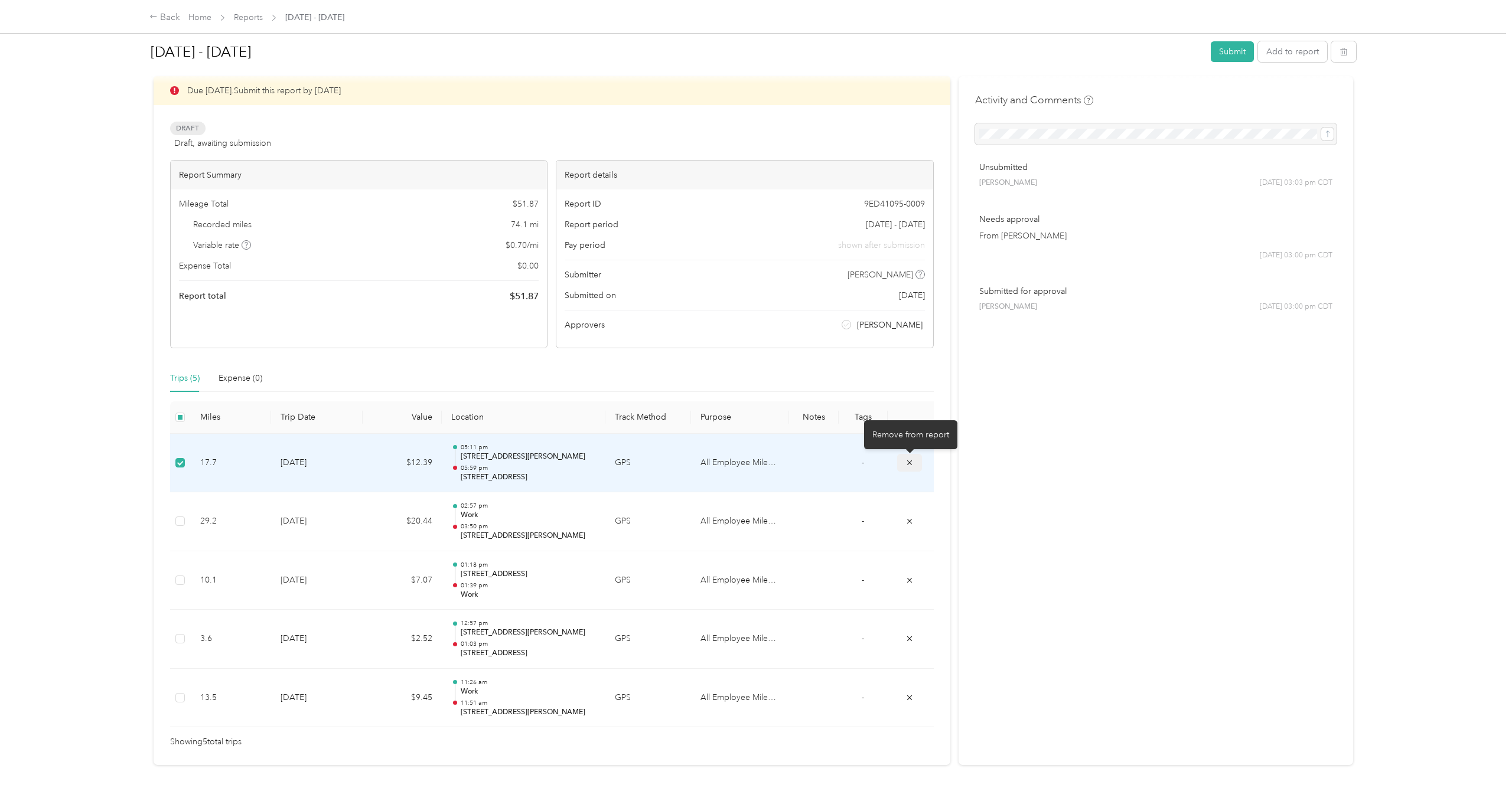
click at [909, 467] on span "submit" at bounding box center [909, 461] width 8 height 10
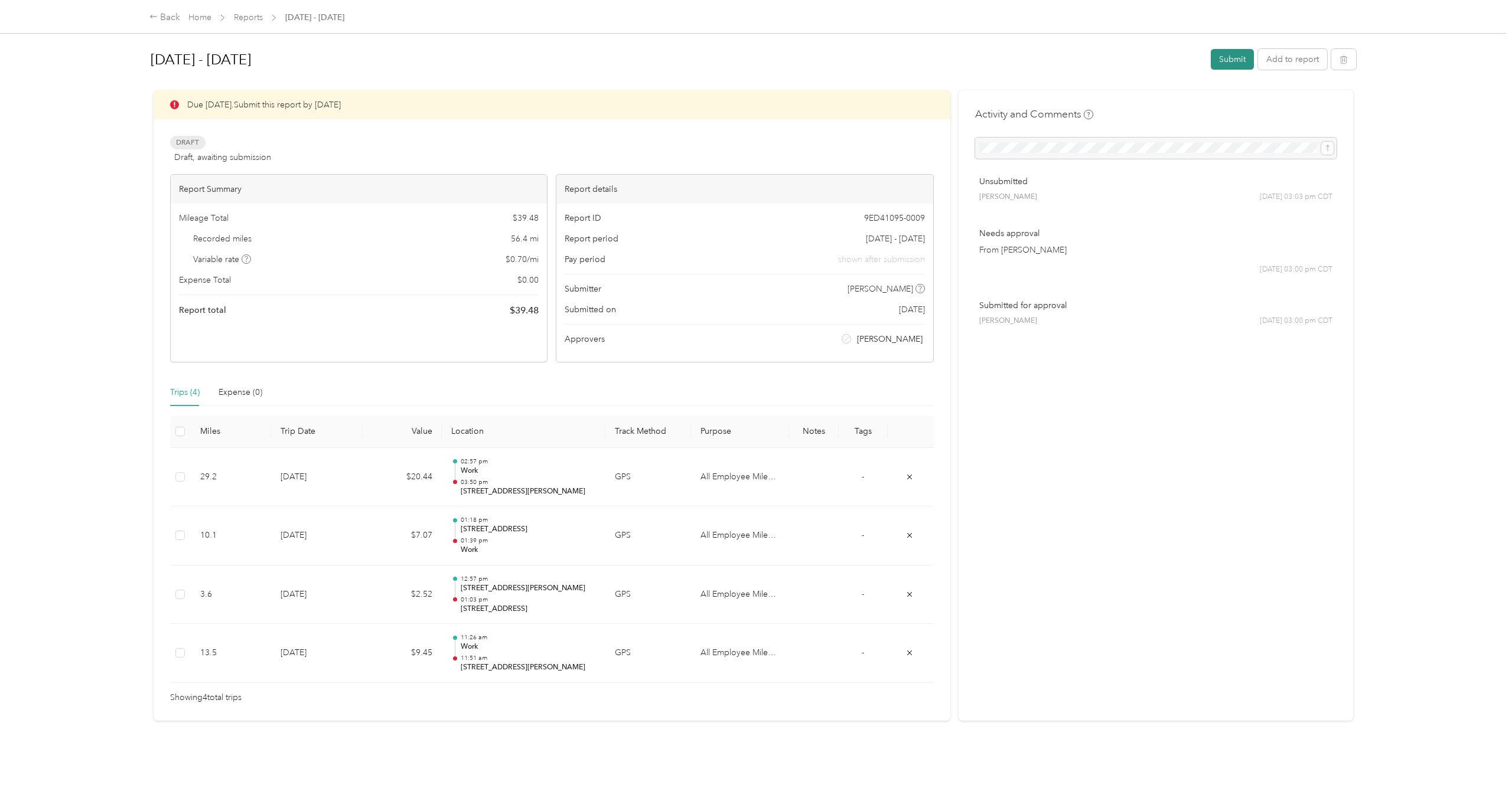
click at [1237, 54] on button "Submit" at bounding box center [1231, 59] width 43 height 21
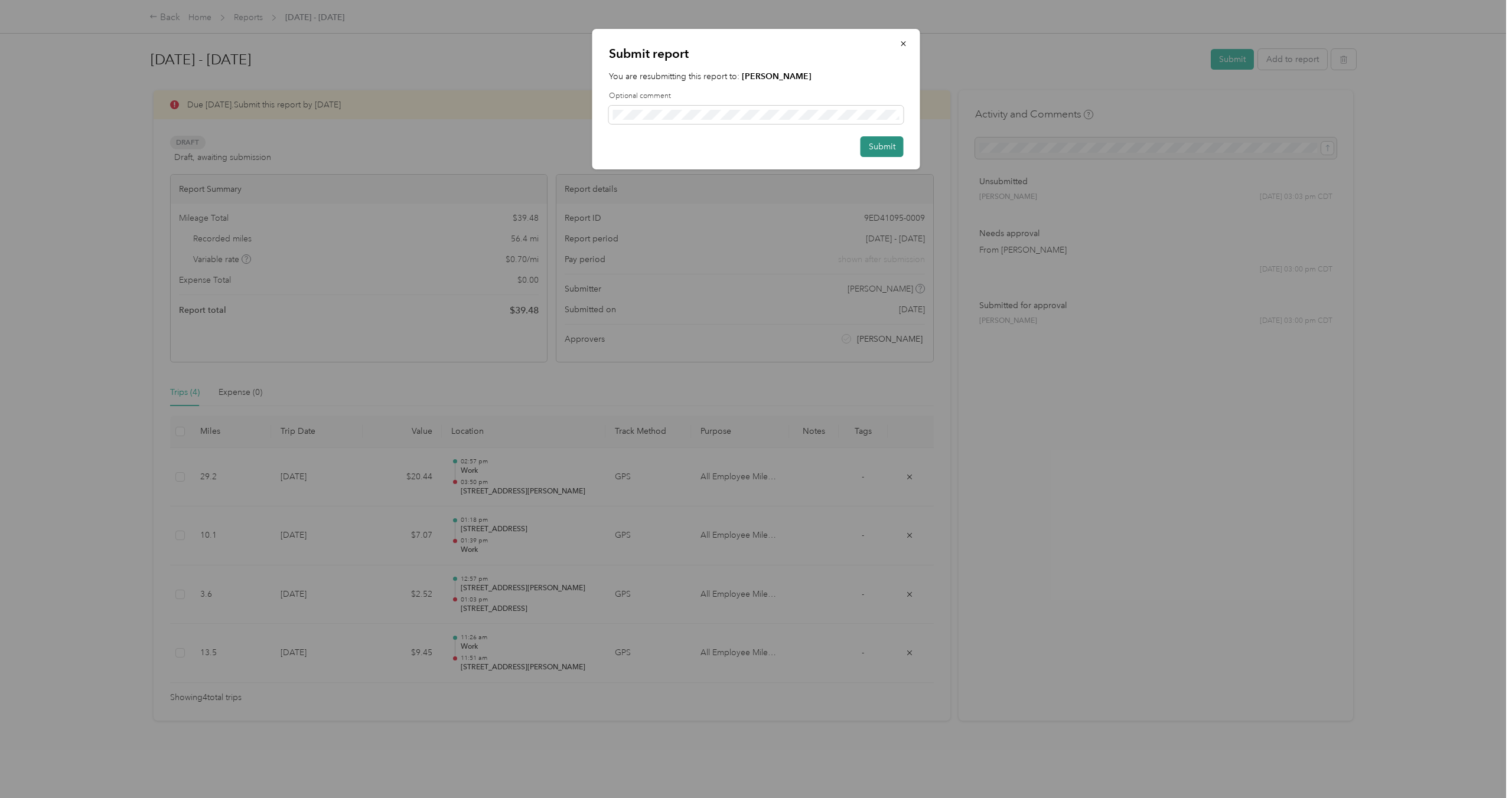
click at [880, 152] on button "Submit" at bounding box center [881, 146] width 43 height 21
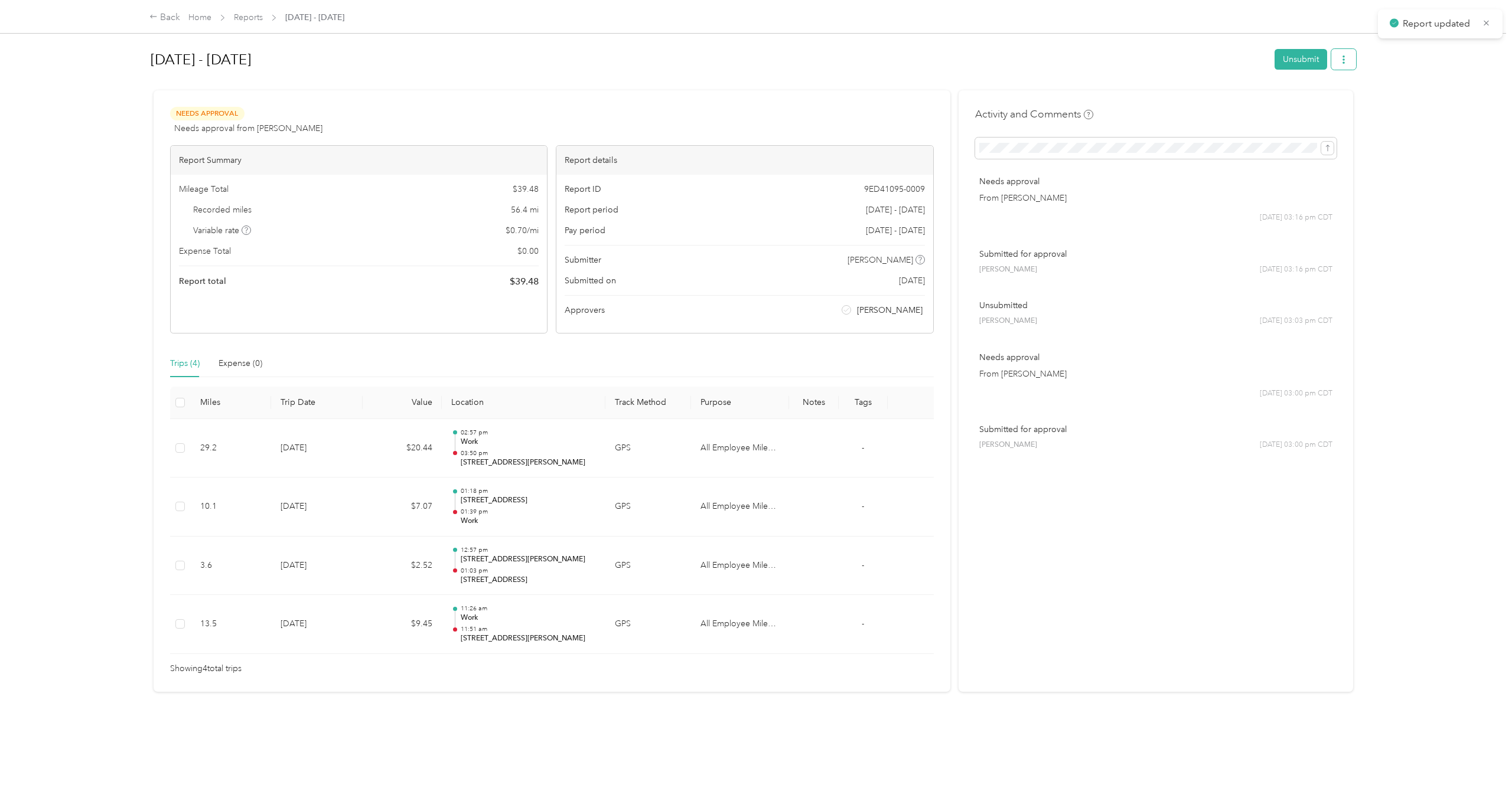
click at [1346, 65] on button "button" at bounding box center [1343, 59] width 25 height 21
click at [1321, 104] on span "Download" at bounding box center [1315, 103] width 39 height 13
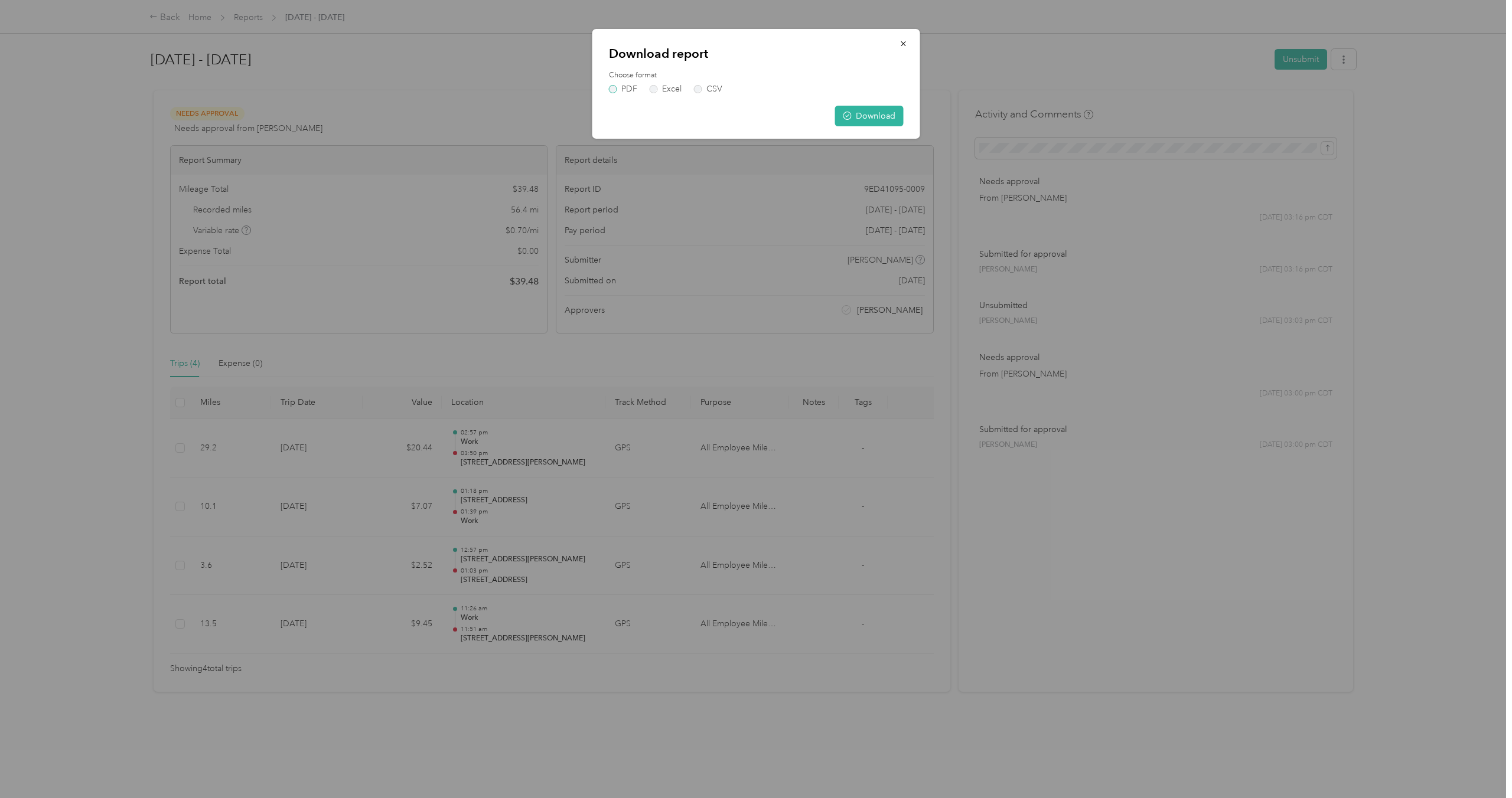
click at [617, 92] on label "PDF" at bounding box center [622, 89] width 28 height 8
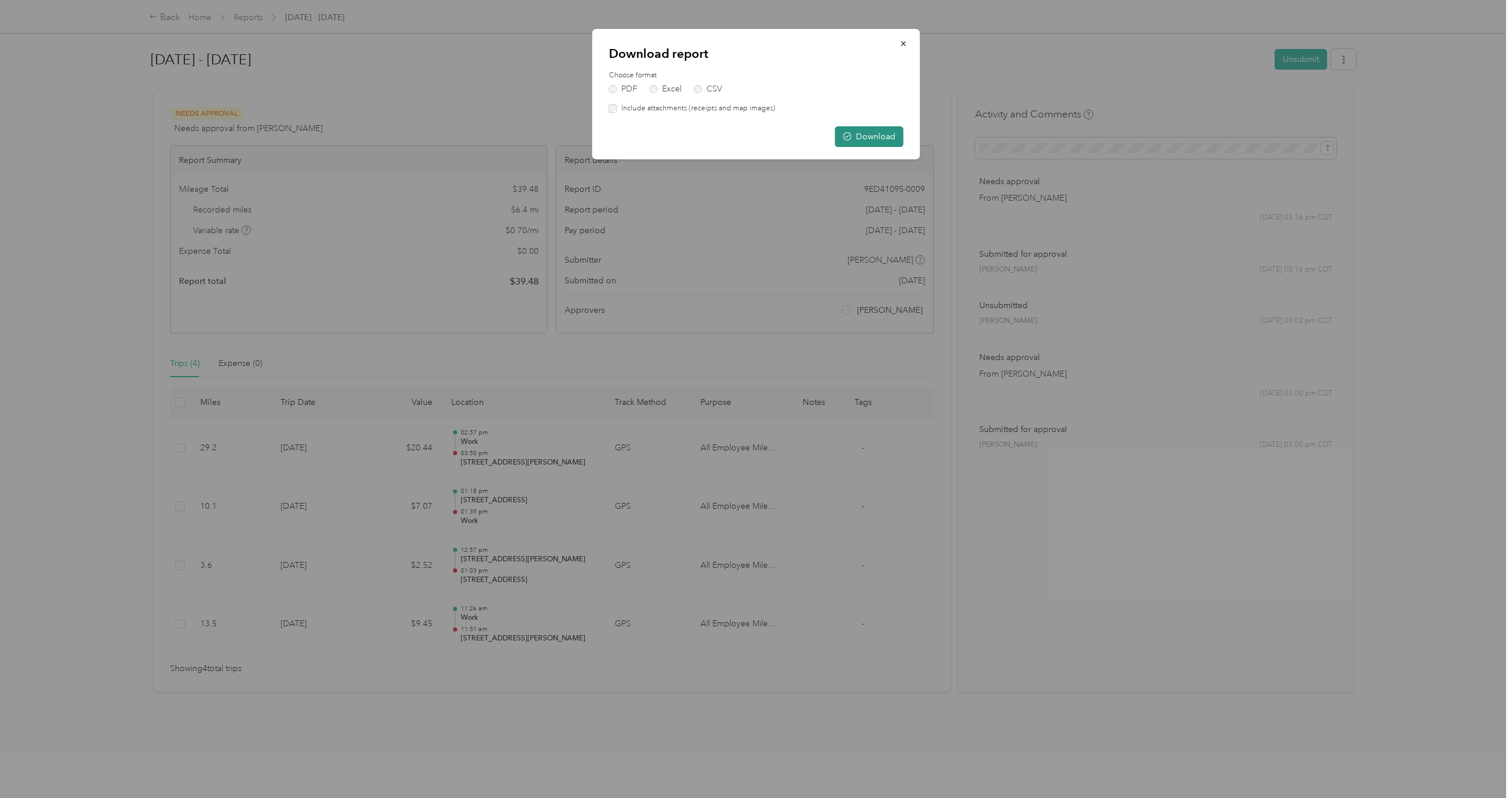
click at [861, 140] on button "Download" at bounding box center [868, 136] width 68 height 21
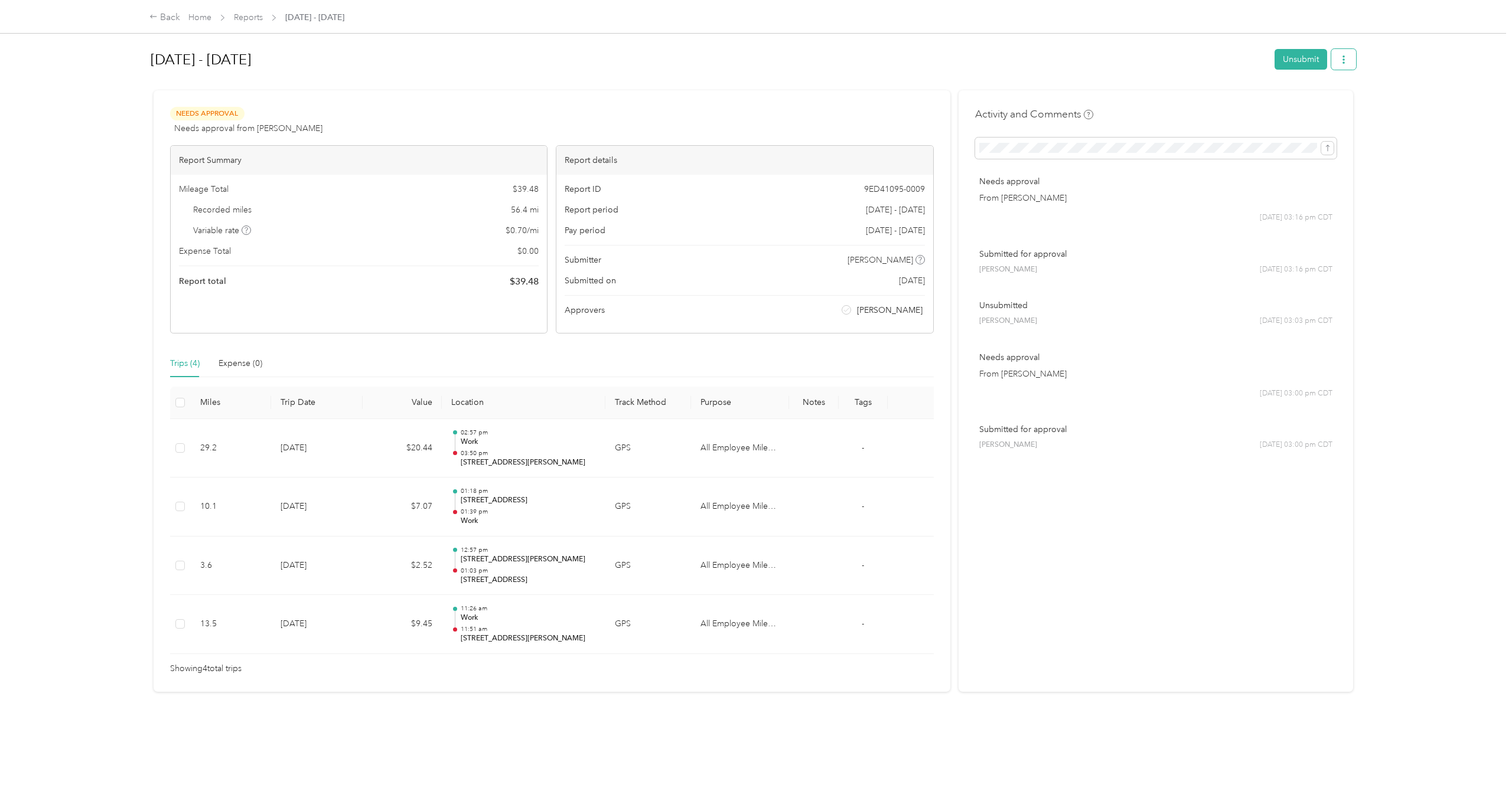
click at [1346, 65] on button "button" at bounding box center [1343, 59] width 25 height 21
click at [1316, 102] on span "Download" at bounding box center [1315, 103] width 39 height 13
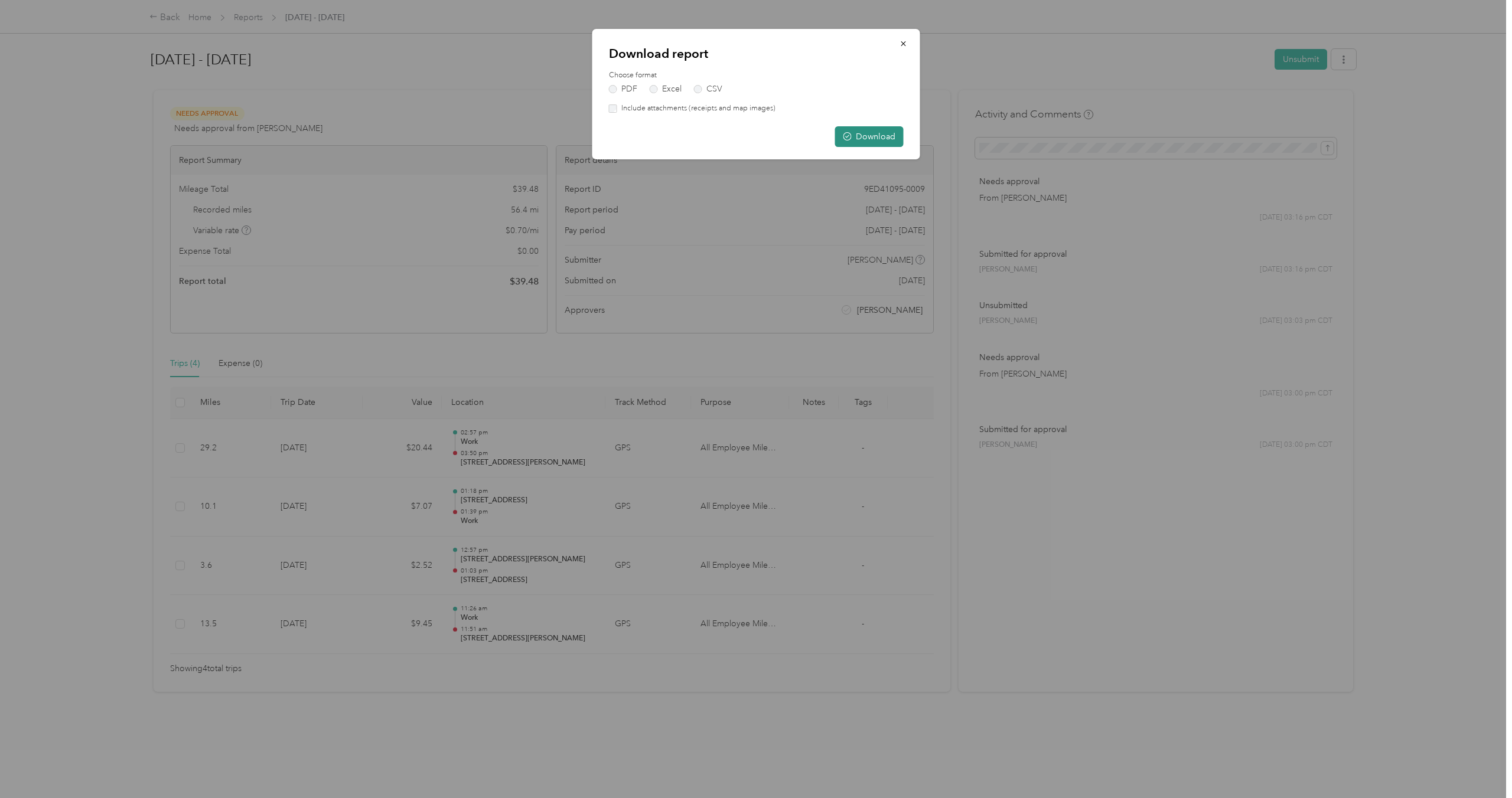
click at [873, 135] on button "Download" at bounding box center [868, 136] width 68 height 21
